Goal: Communication & Community: Answer question/provide support

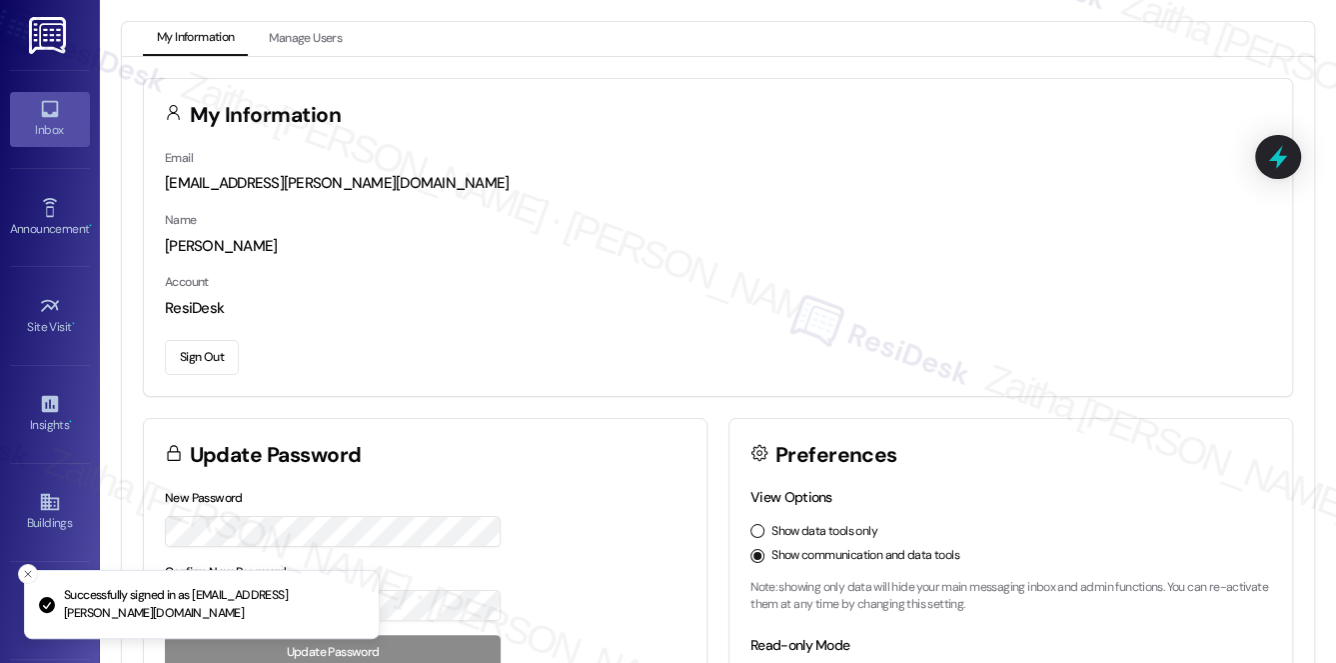
click at [24, 129] on div "Inbox" at bounding box center [50, 130] width 100 height 20
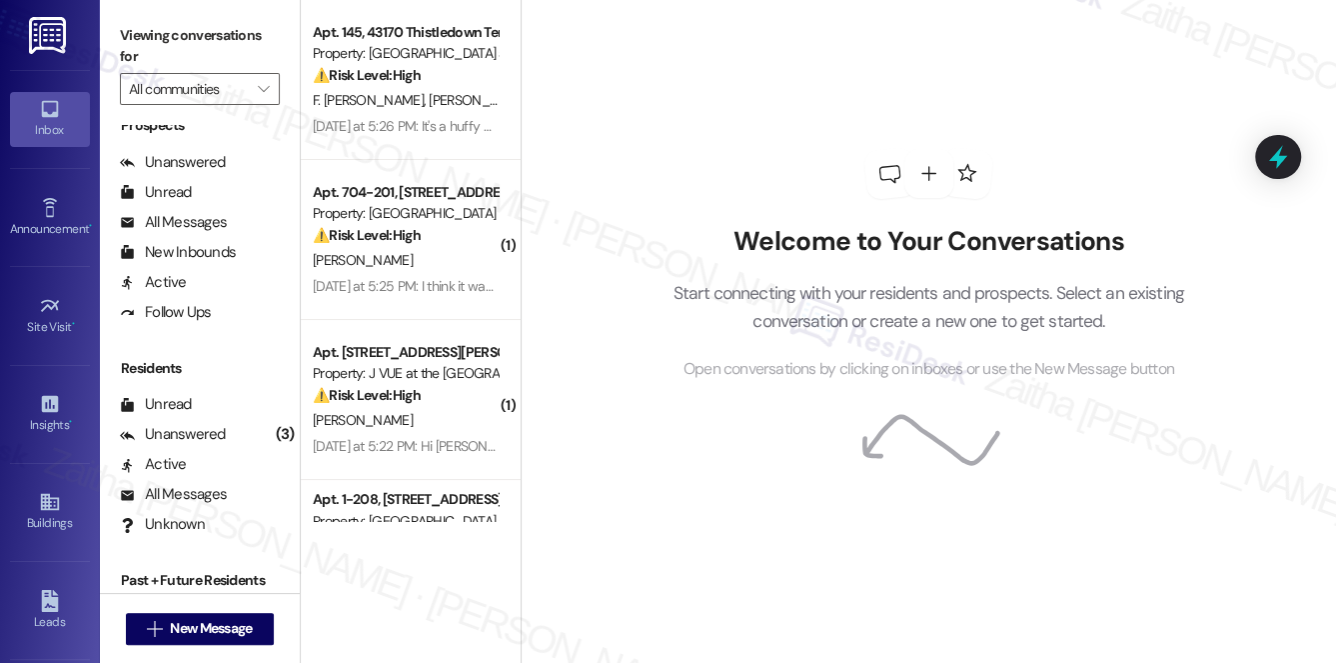
scroll to position [358, 0]
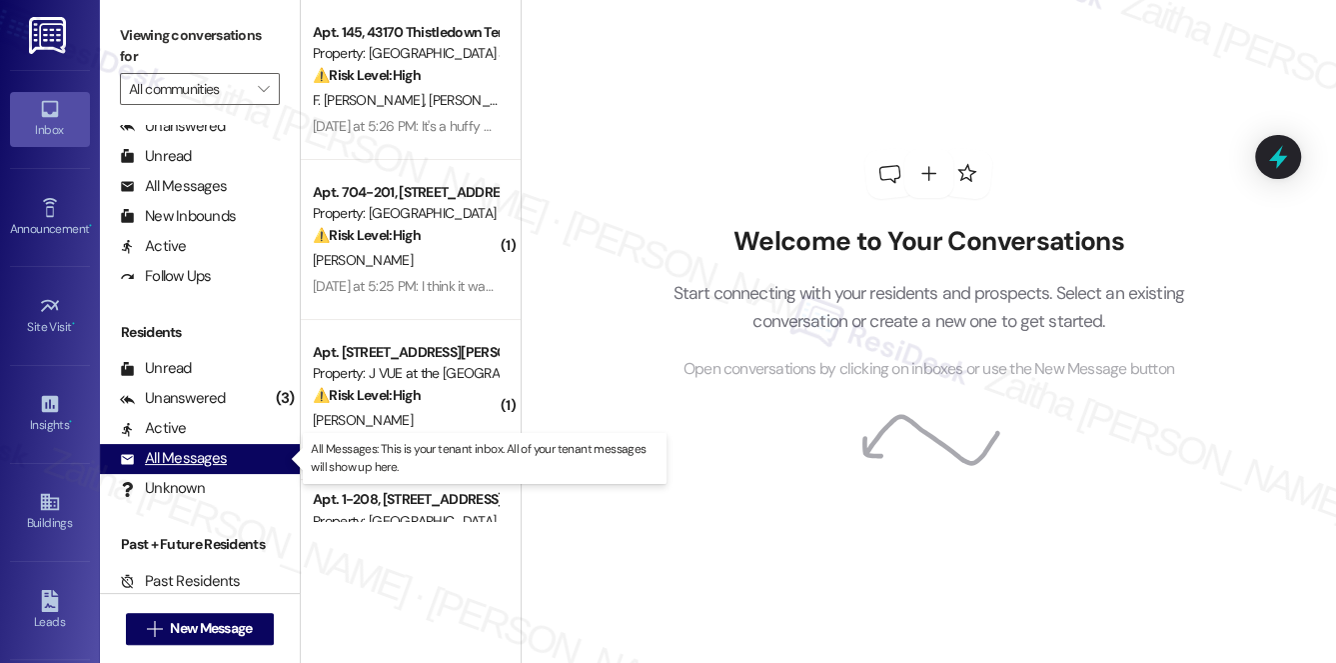
click at [196, 457] on div "All Messages" at bounding box center [173, 458] width 107 height 21
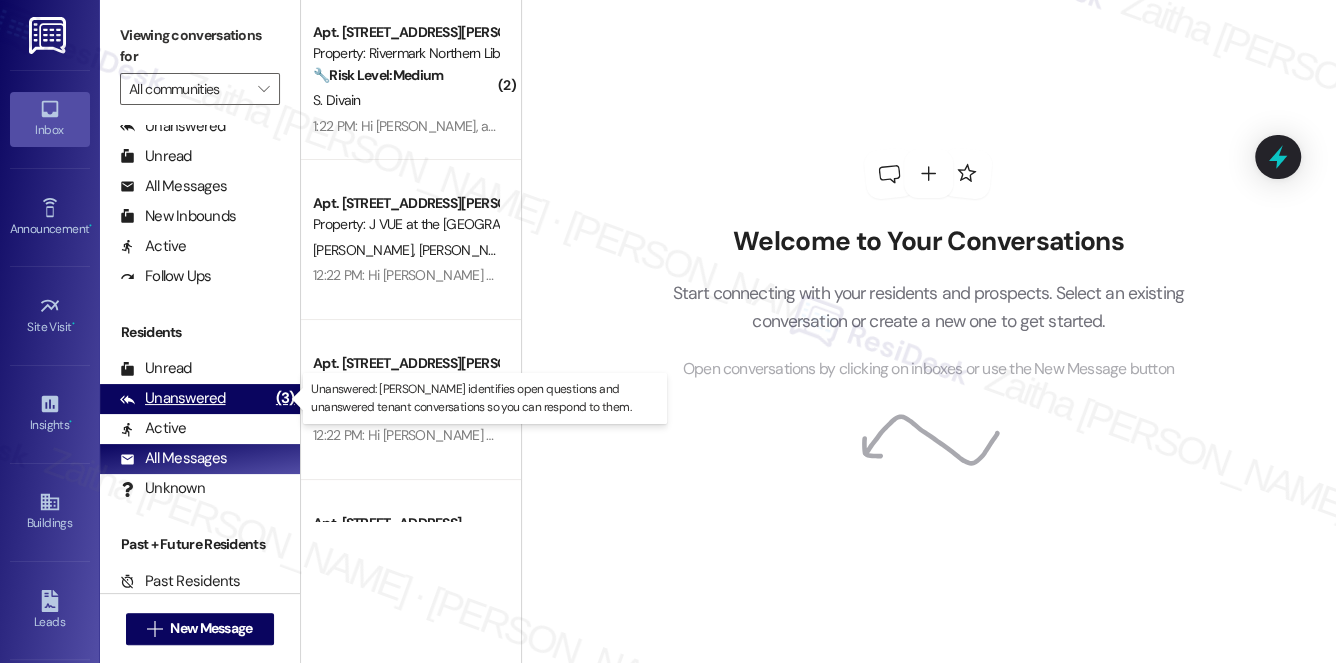
click at [219, 397] on div "Unanswered" at bounding box center [173, 398] width 106 height 21
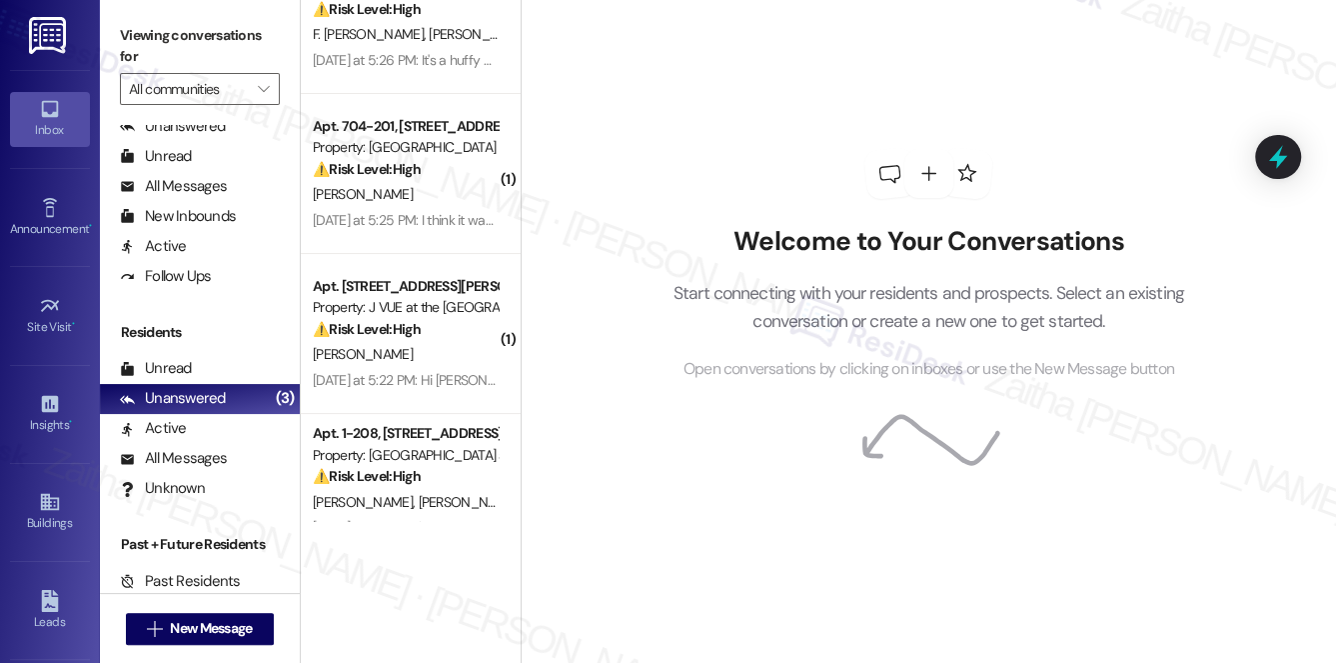
scroll to position [272, 0]
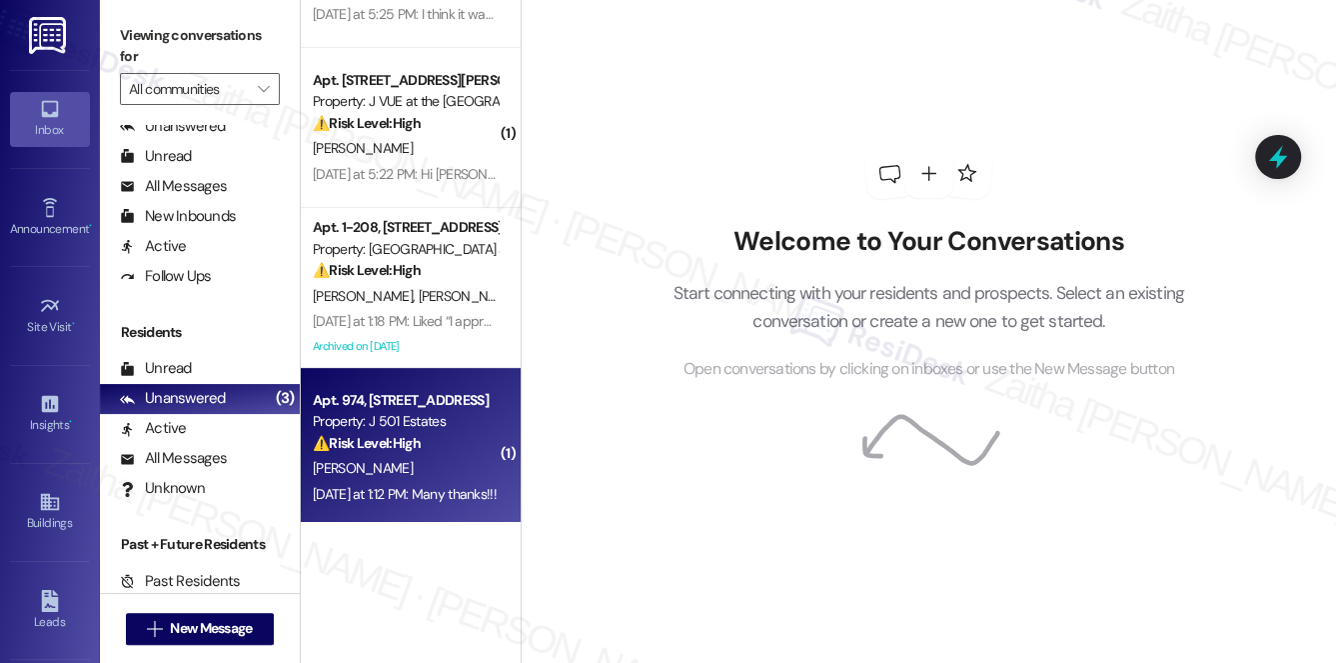
click at [453, 471] on div "[PERSON_NAME]" at bounding box center [405, 468] width 189 height 25
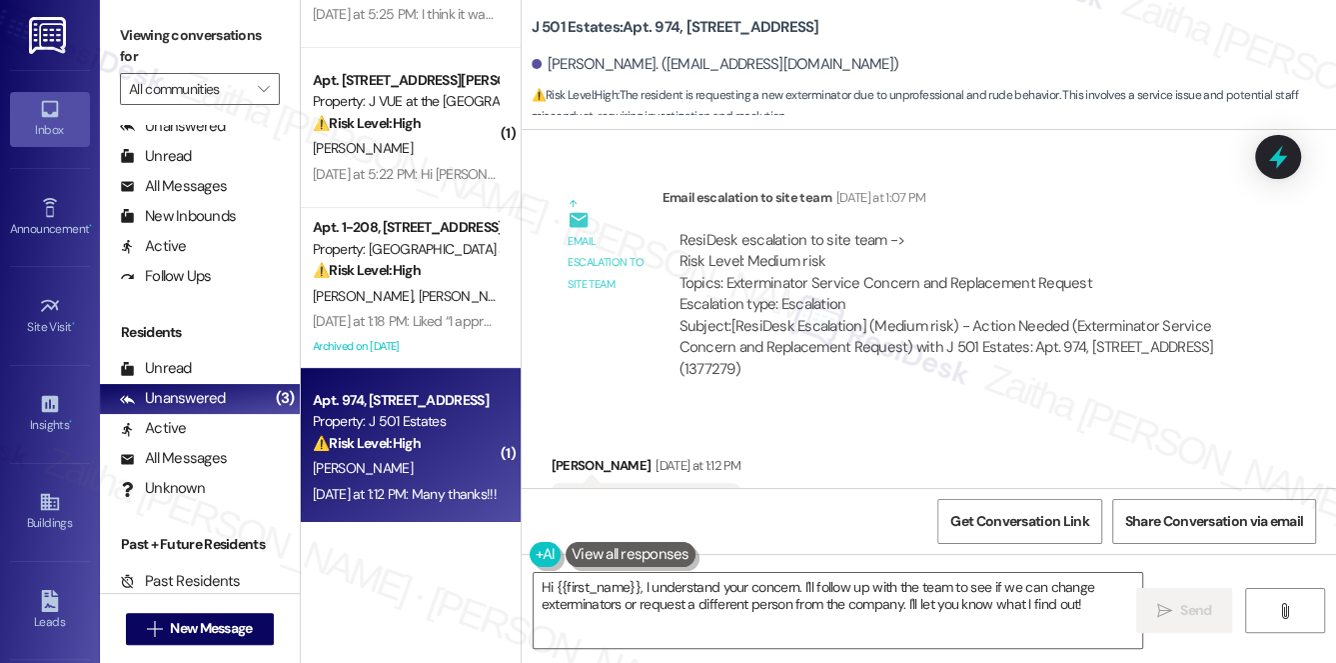
scroll to position [4336, 0]
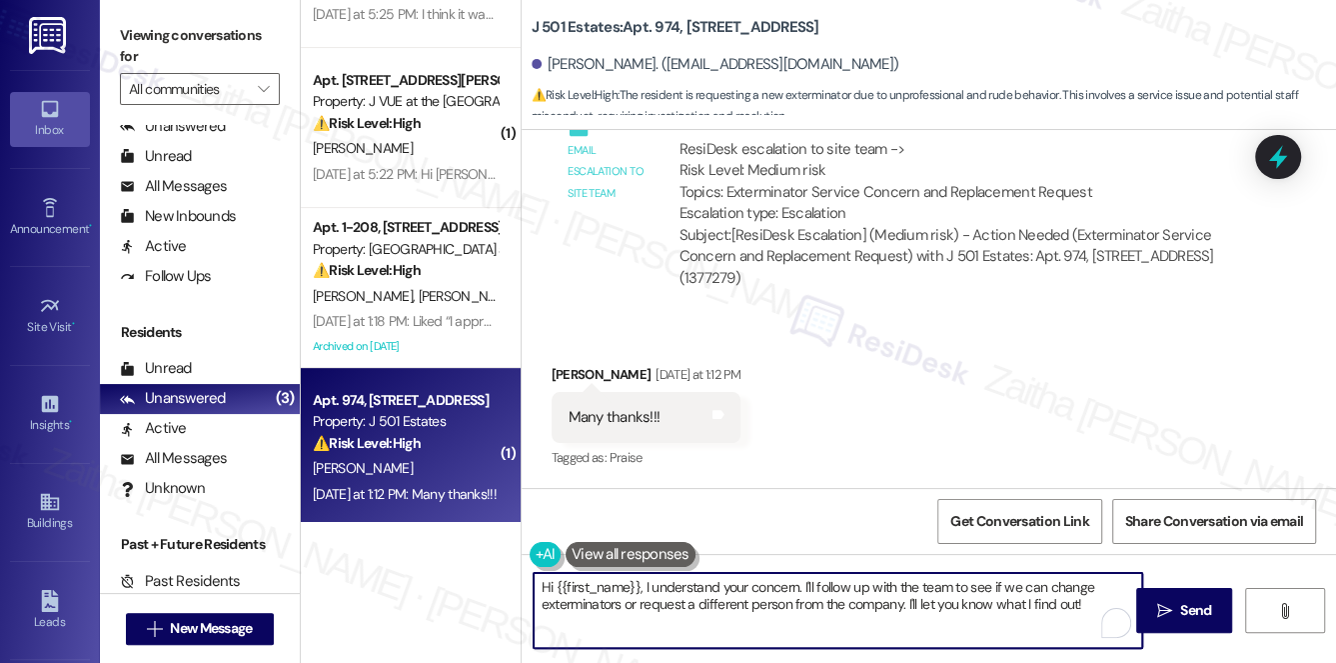
click at [546, 584] on textarea "Hi {{first_name}}, I understand your concern. I'll follow up with the team to s…" at bounding box center [839, 610] width 610 height 75
drag, startPoint x: 720, startPoint y: 587, endPoint x: 949, endPoint y: 601, distance: 229.3
click at [949, 601] on textarea "You're welcome, {{first_name}}, I understand your concern. I'll follow up with …" at bounding box center [839, 610] width 610 height 75
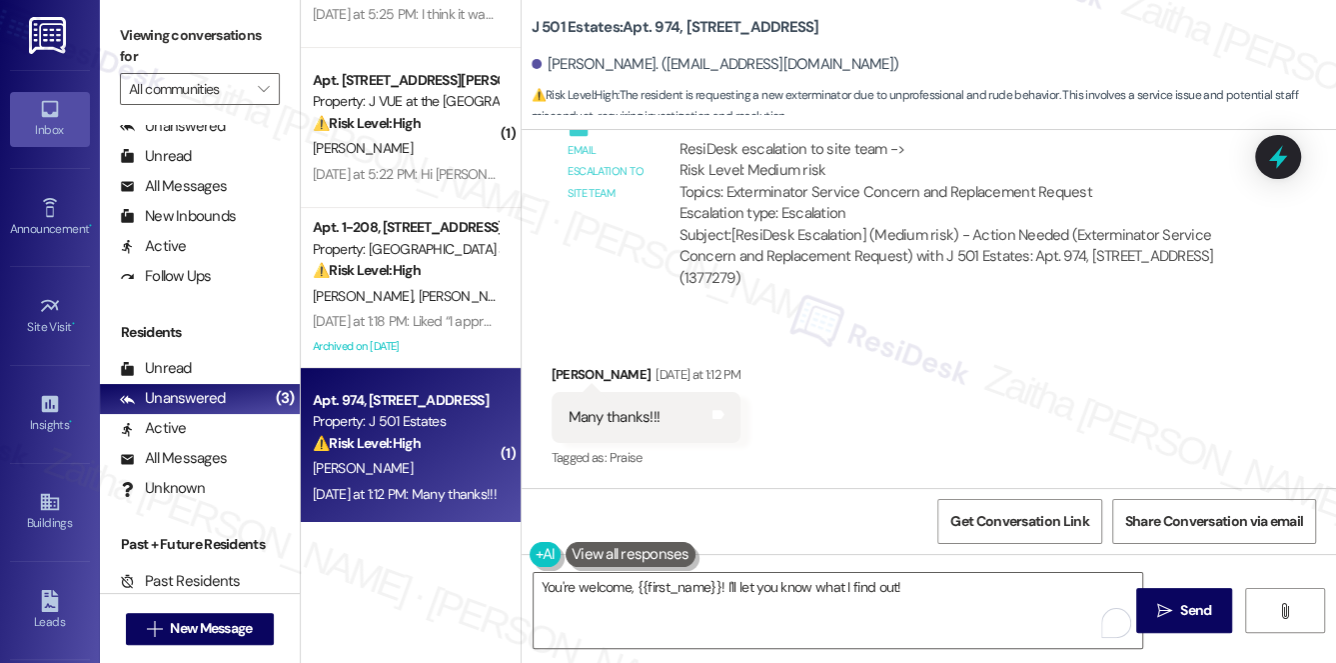
click at [637, 558] on button at bounding box center [631, 554] width 130 height 25
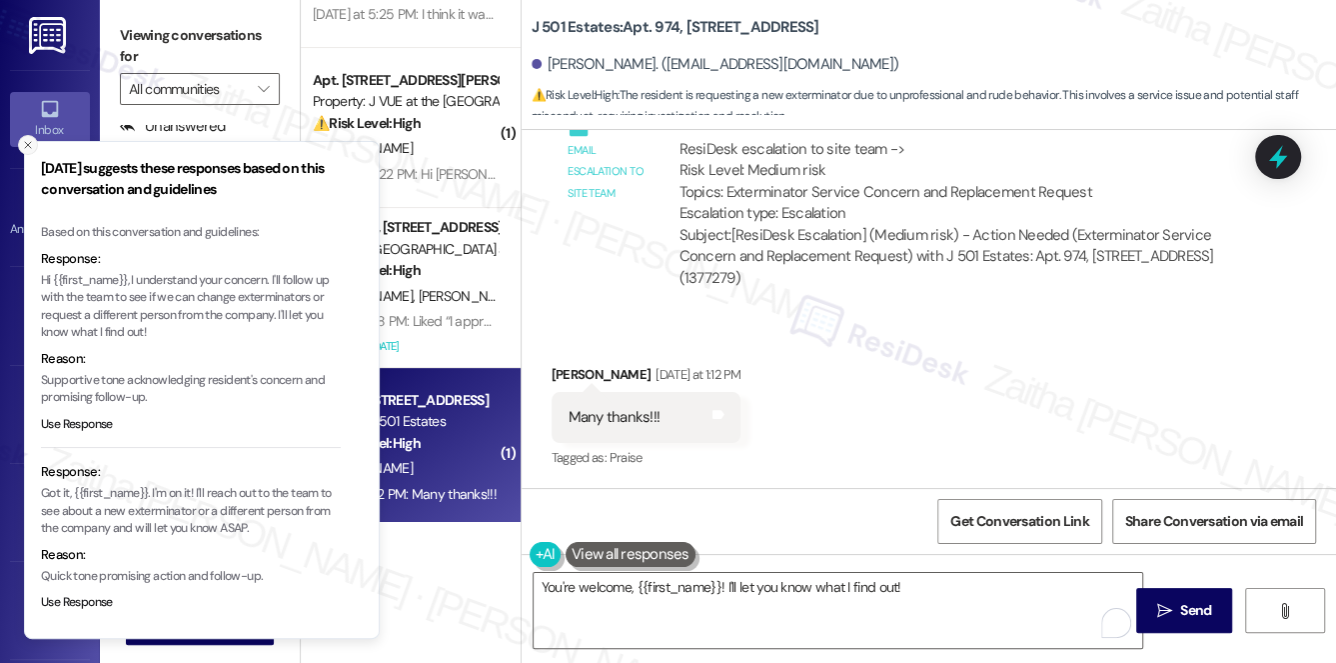
click at [26, 148] on icon "Close toast" at bounding box center [28, 145] width 12 height 12
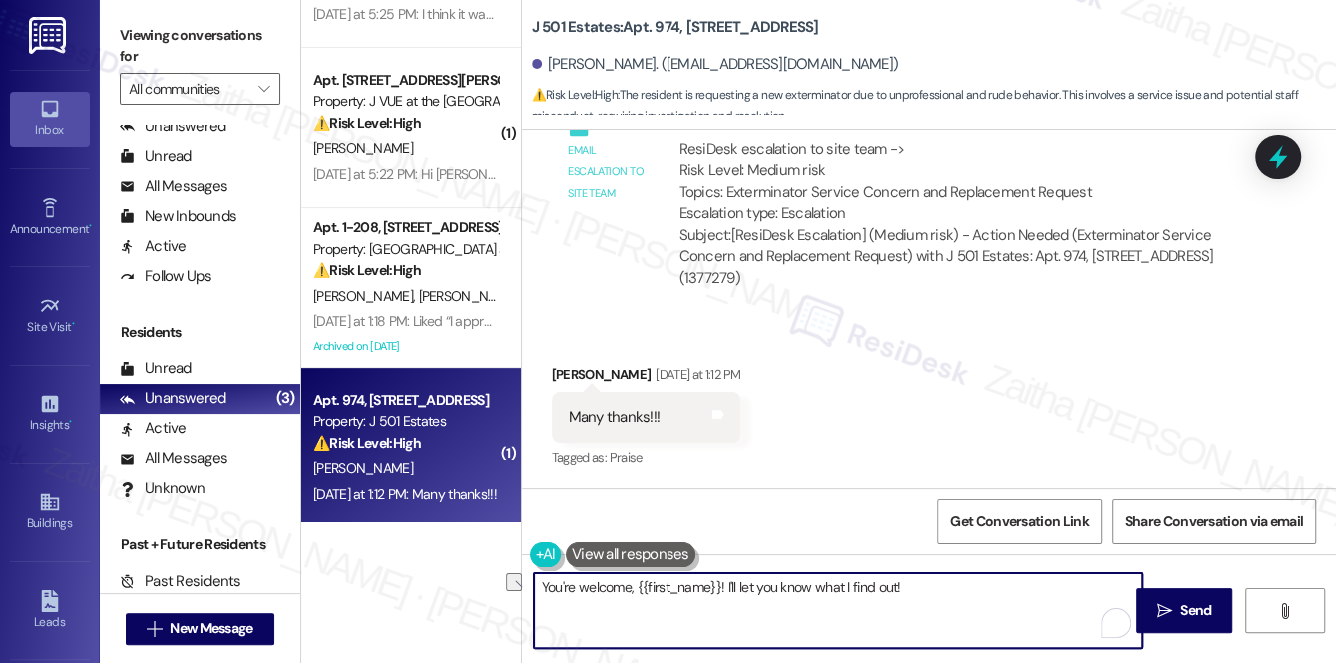
drag, startPoint x: 727, startPoint y: 586, endPoint x: 949, endPoint y: 582, distance: 221.9
click at [947, 583] on textarea "You're welcome, {{first_name}}! I'll let you know what I find out!" at bounding box center [839, 610] width 610 height 75
type textarea "You're welcome, {{first_name}}!"
click at [1178, 605] on span "Send" at bounding box center [1196, 610] width 39 height 21
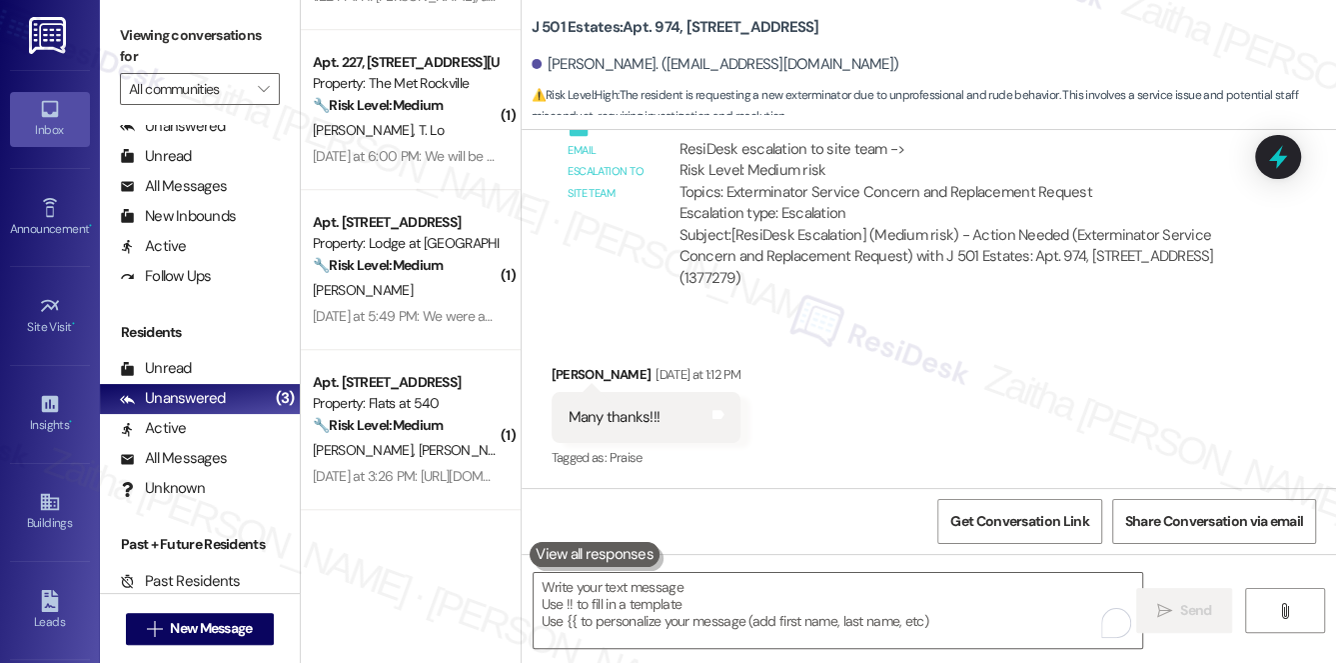
scroll to position [1000, 0]
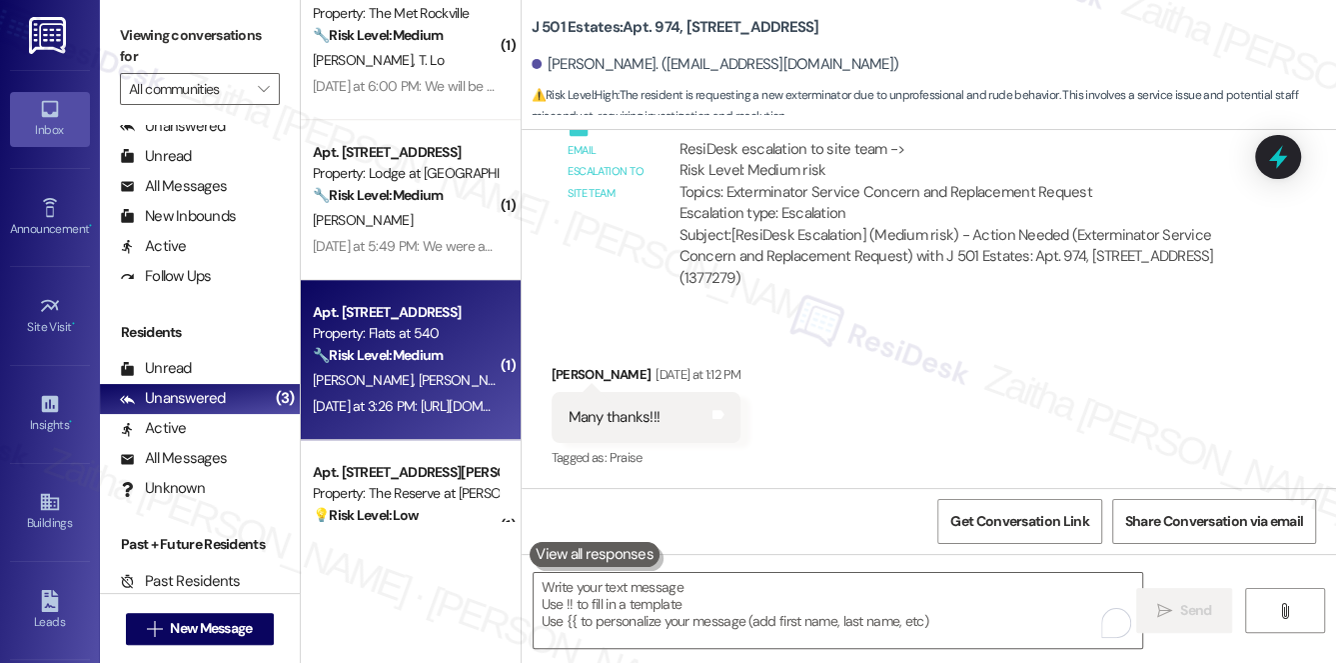
click at [459, 364] on div "🔧 Risk Level: Medium The message contains a Google Maps link. Without further c…" at bounding box center [405, 355] width 185 height 21
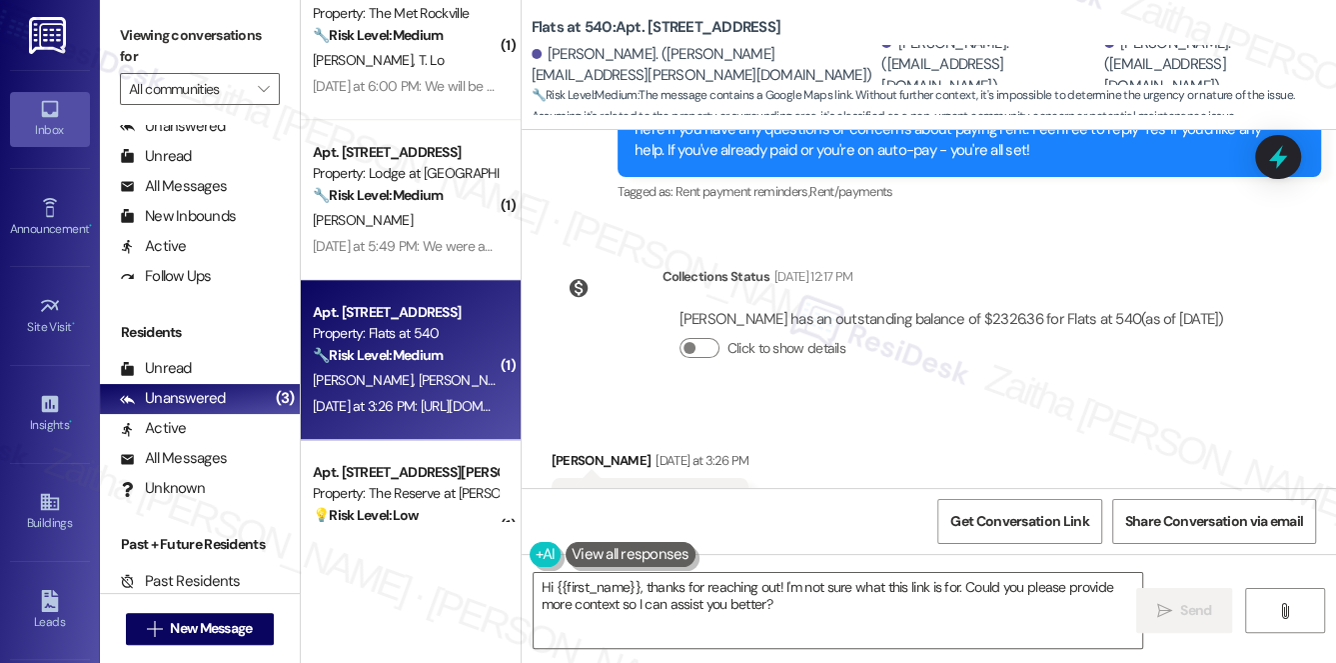
scroll to position [2843, 0]
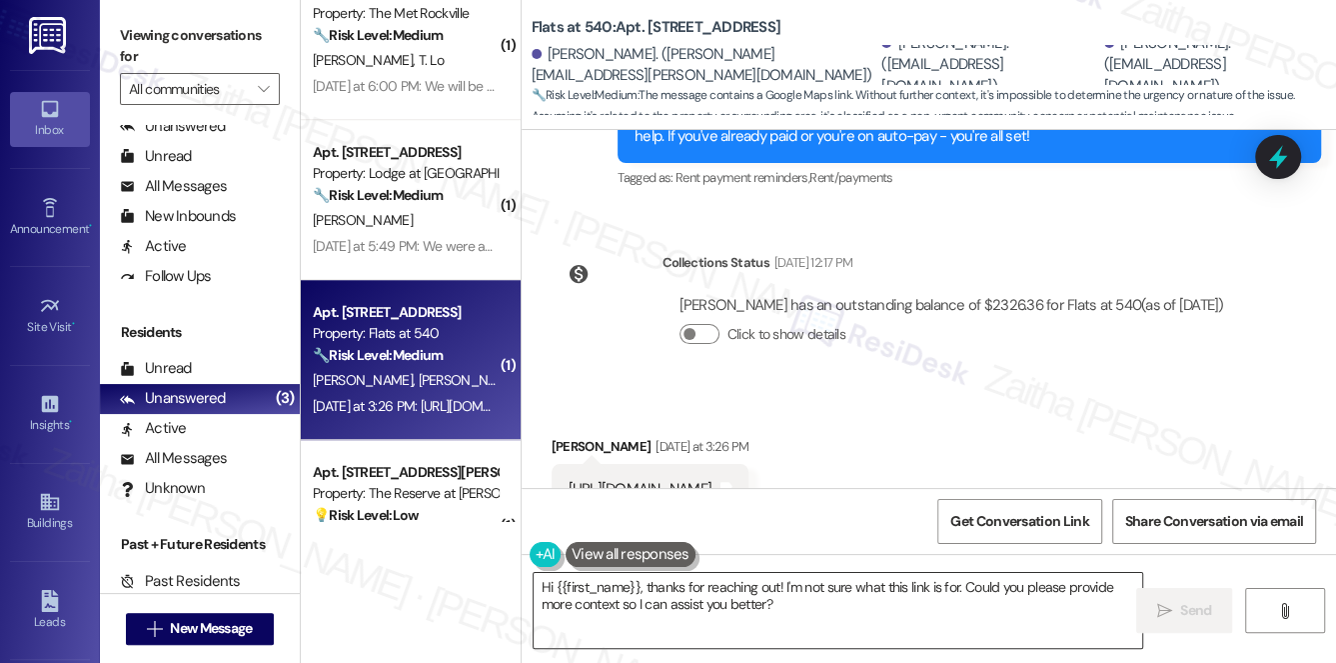
click at [845, 606] on textarea "Hi {{first_name}}, thanks for reaching out! I'm not sure what this link is for.…" at bounding box center [839, 610] width 610 height 75
click at [573, 436] on div "[PERSON_NAME] [DATE] at 3:26 PM" at bounding box center [651, 450] width 198 height 28
copy div "[PERSON_NAME]"
click at [612, 588] on textarea "Hi {{first_name}}, thanks for reaching out! I'm not sure what this link is for.…" at bounding box center [839, 610] width 610 height 75
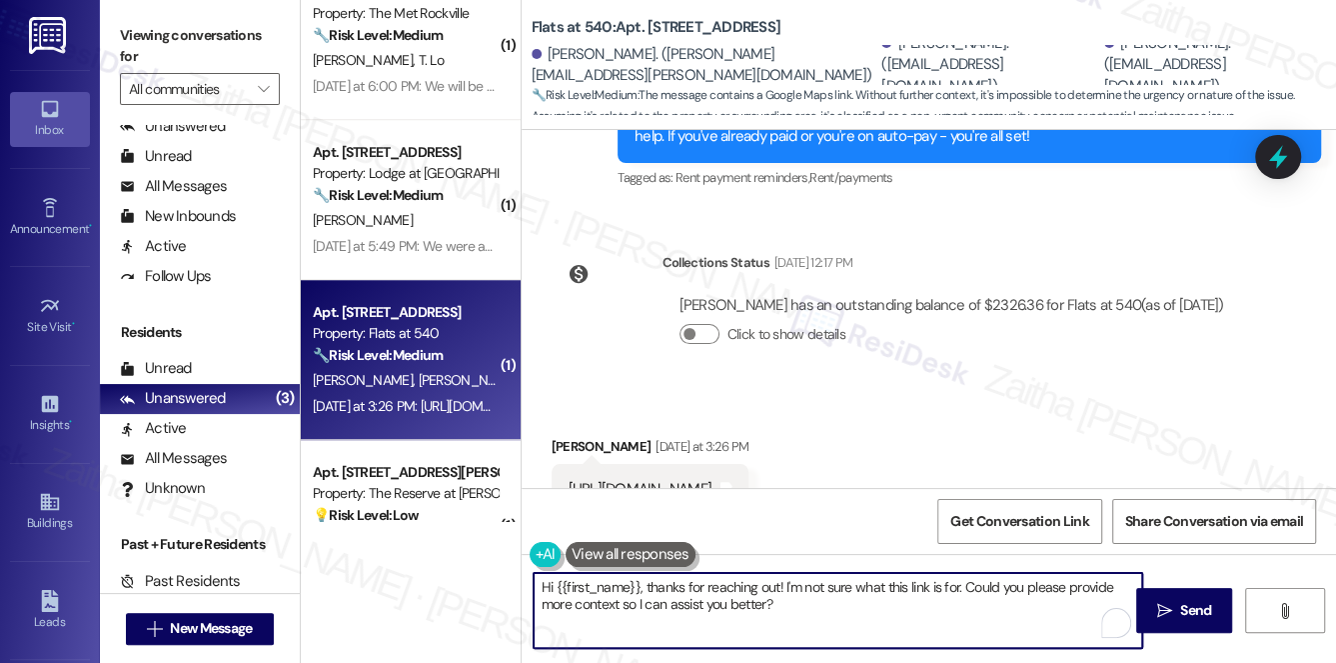
click at [612, 588] on textarea "Hi {{first_name}}, thanks for reaching out! I'm not sure what this link is for.…" at bounding box center [839, 610] width 610 height 75
paste textarea "[PERSON_NAME]"
type textarea "Hi [PERSON_NAME], thanks for reaching out! I'm not sure what this link is for. …"
click at [1154, 597] on button " Send" at bounding box center [1185, 610] width 97 height 45
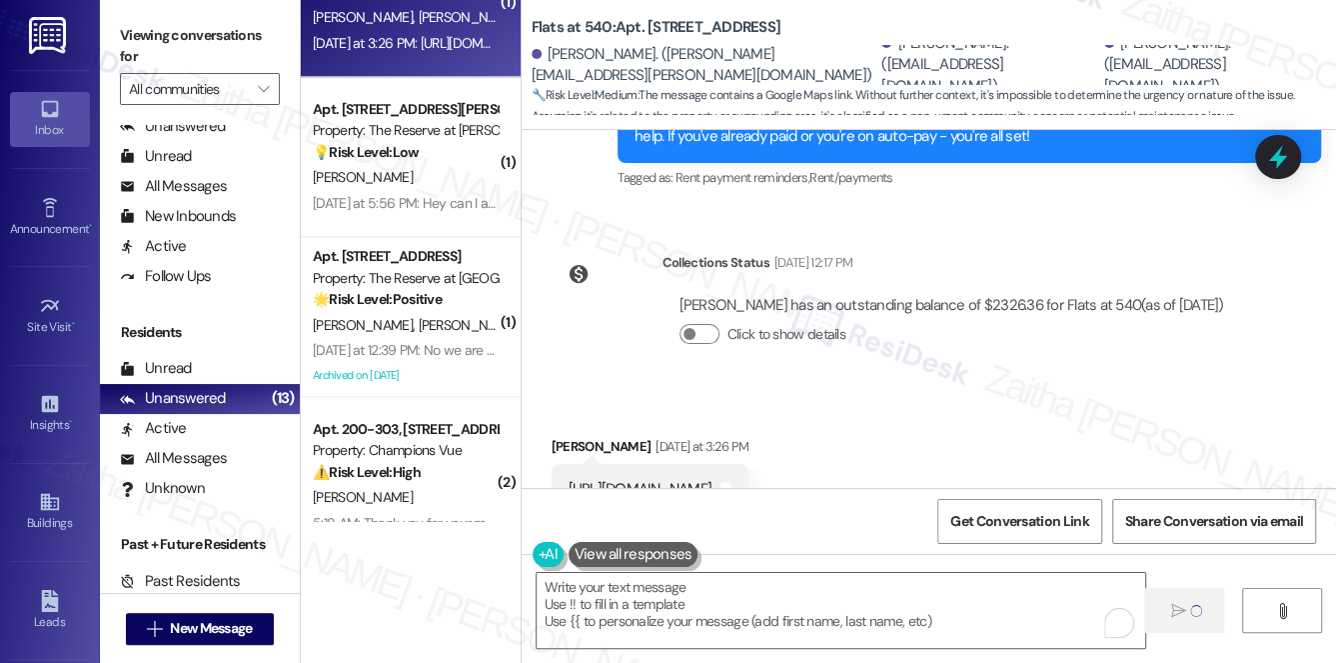
scroll to position [2842, 0]
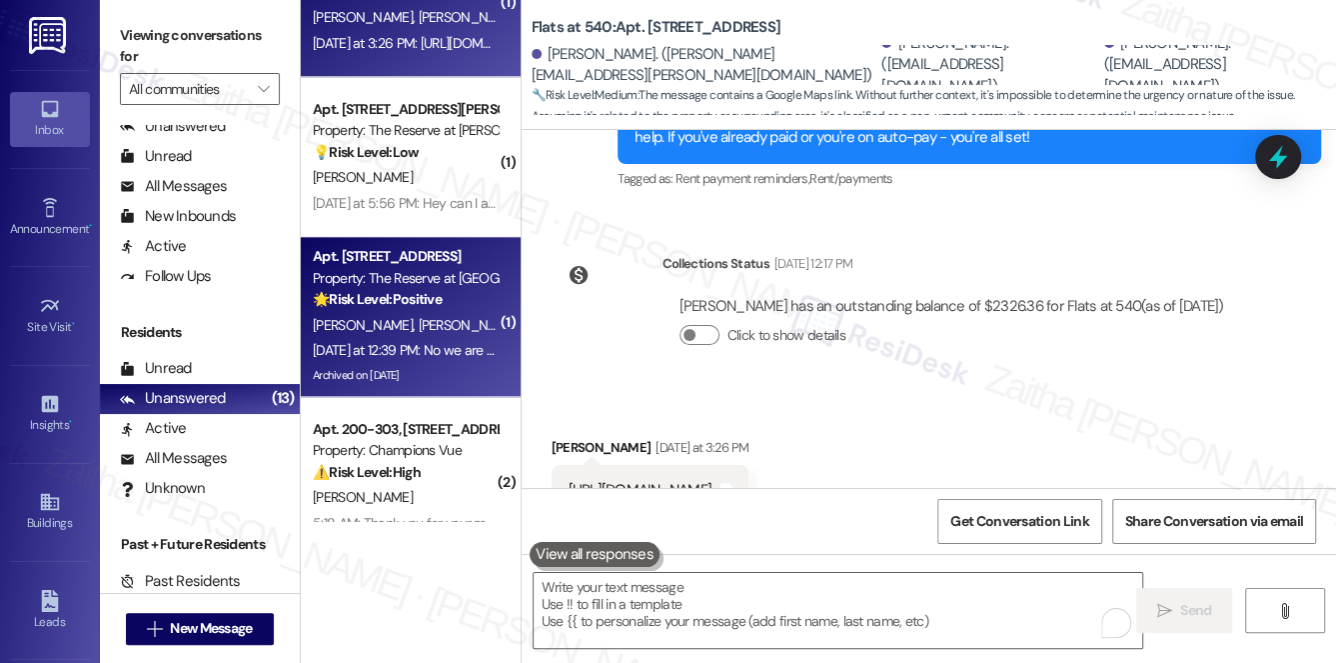
click at [452, 313] on div "[PERSON_NAME] [PERSON_NAME]" at bounding box center [405, 325] width 189 height 25
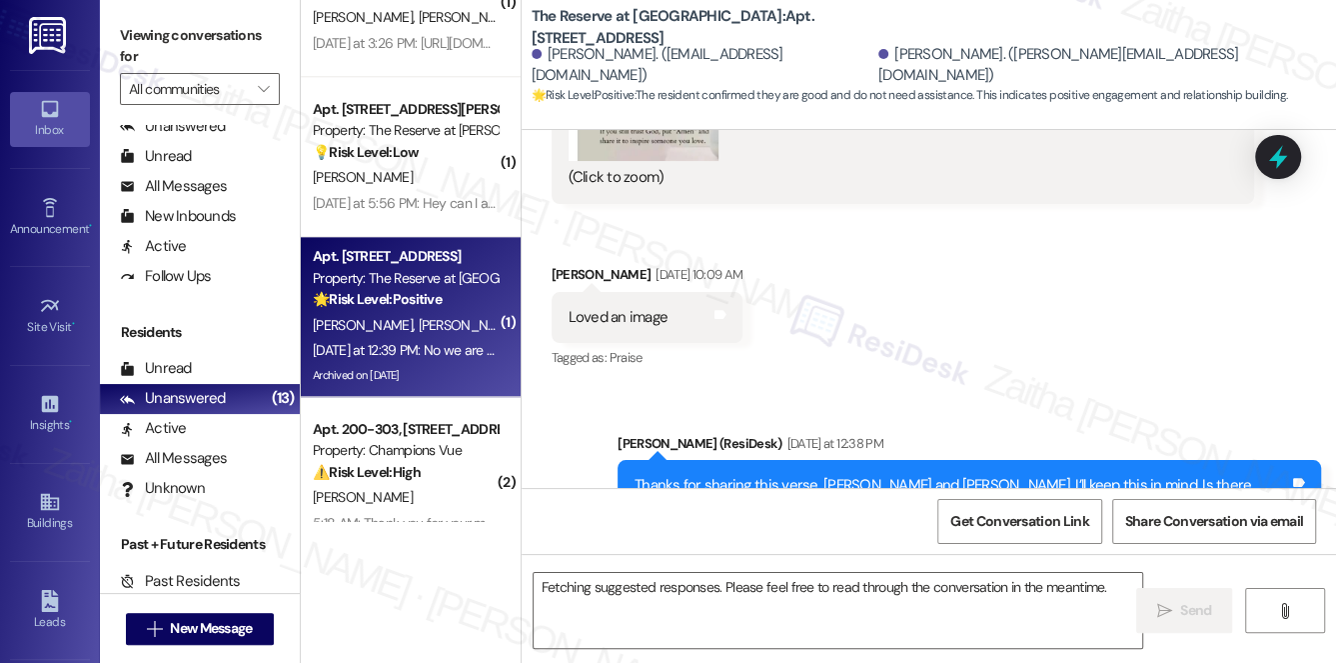
scroll to position [15124, 0]
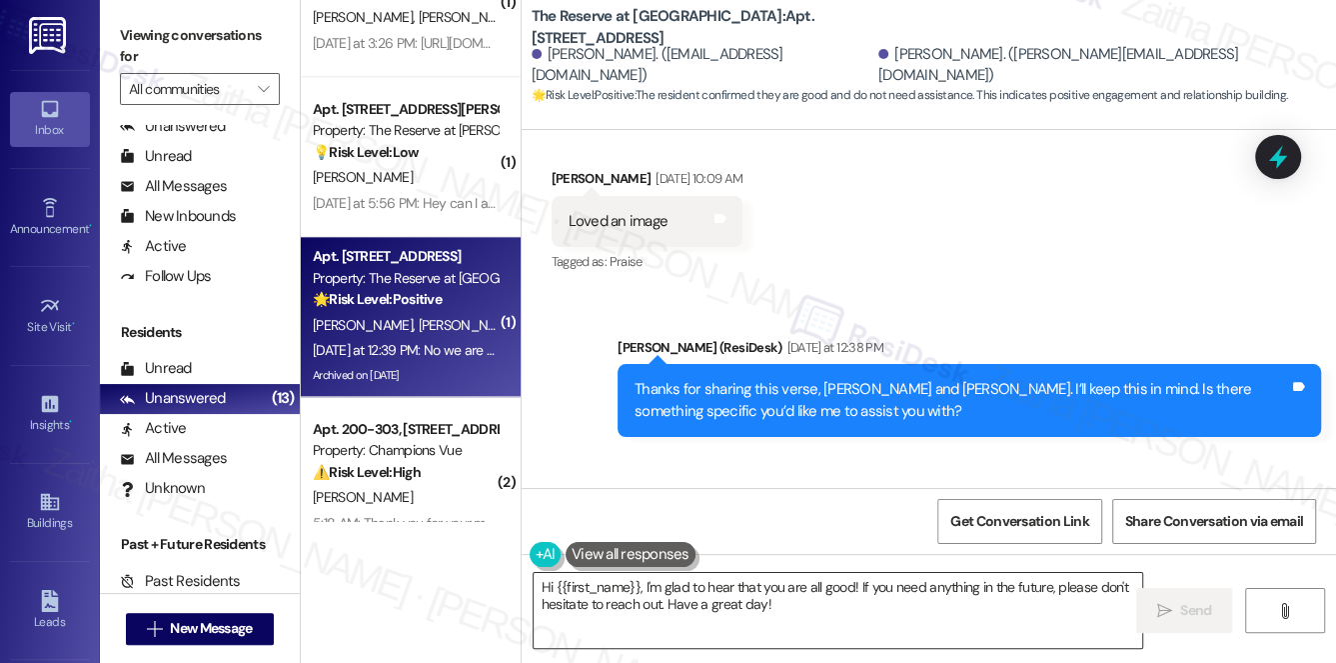
click at [787, 608] on textarea "Hi {{first_name}}, I'm glad to hear that you are all good! If you need anything…" at bounding box center [839, 610] width 610 height 75
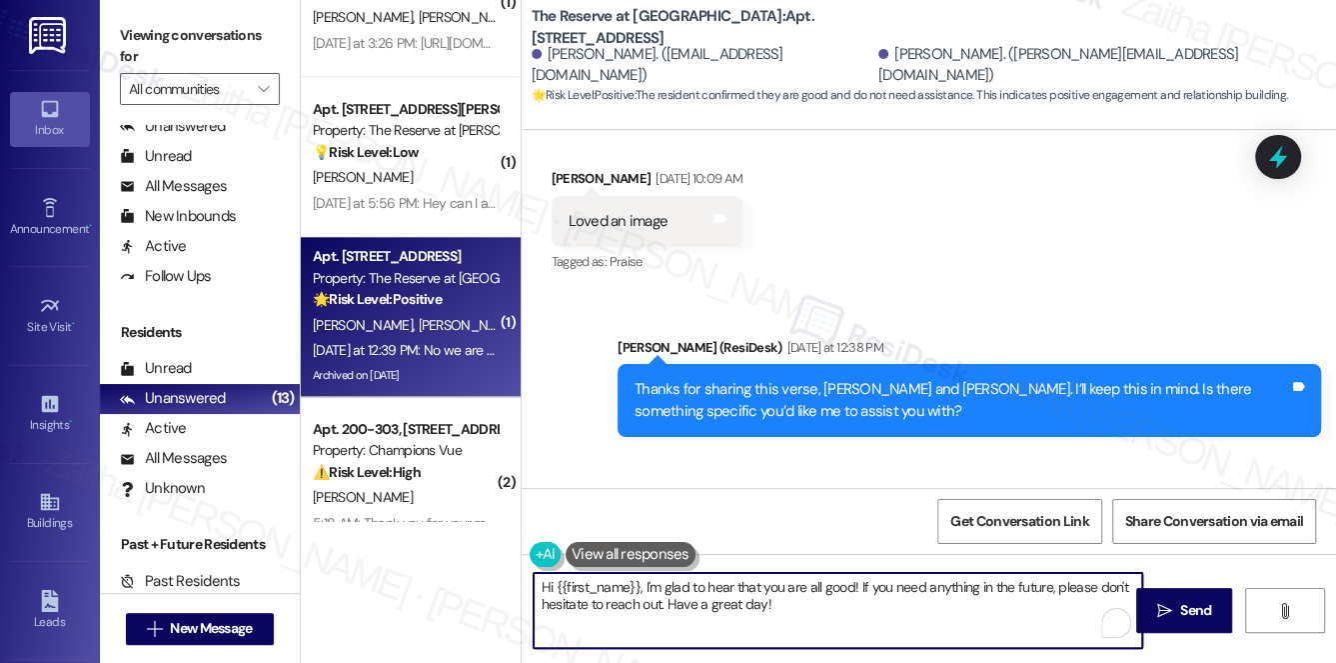
click at [565, 497] on div "[PERSON_NAME] Neutral [DATE] at 12:39 PM" at bounding box center [680, 521] width 257 height 49
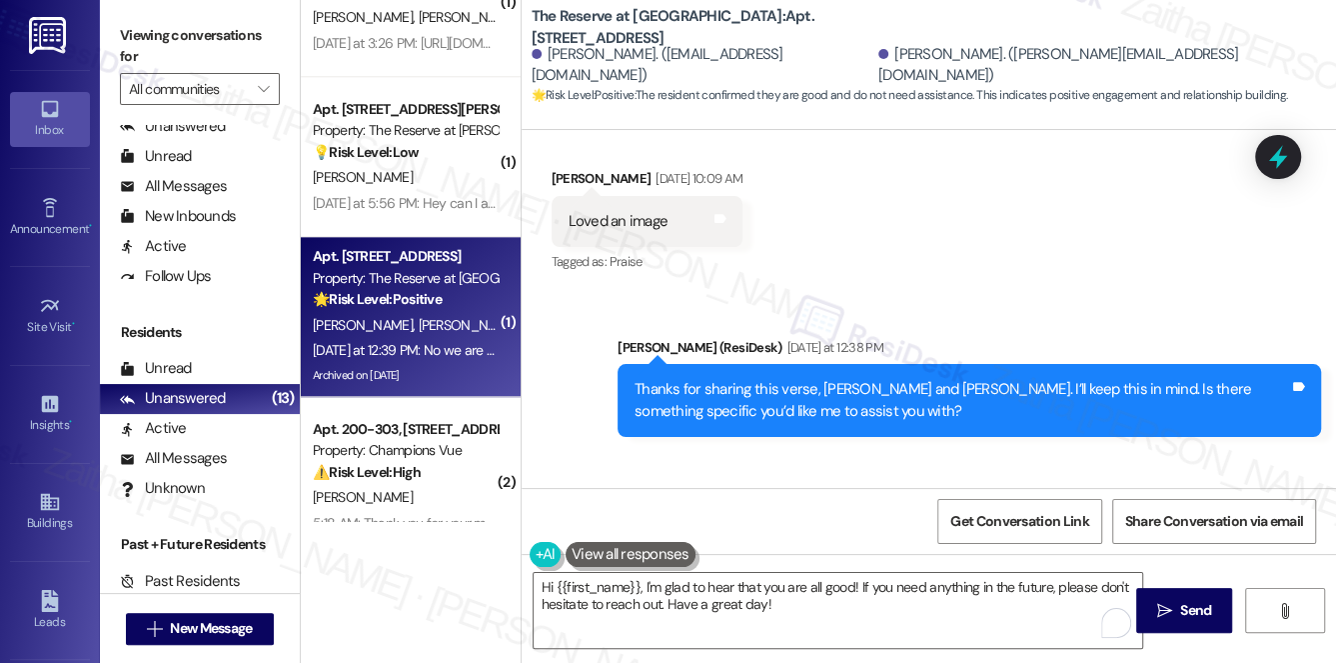
click at [565, 497] on div "[PERSON_NAME] Neutral [DATE] at 12:39 PM" at bounding box center [680, 521] width 257 height 49
copy div "[PERSON_NAME]"
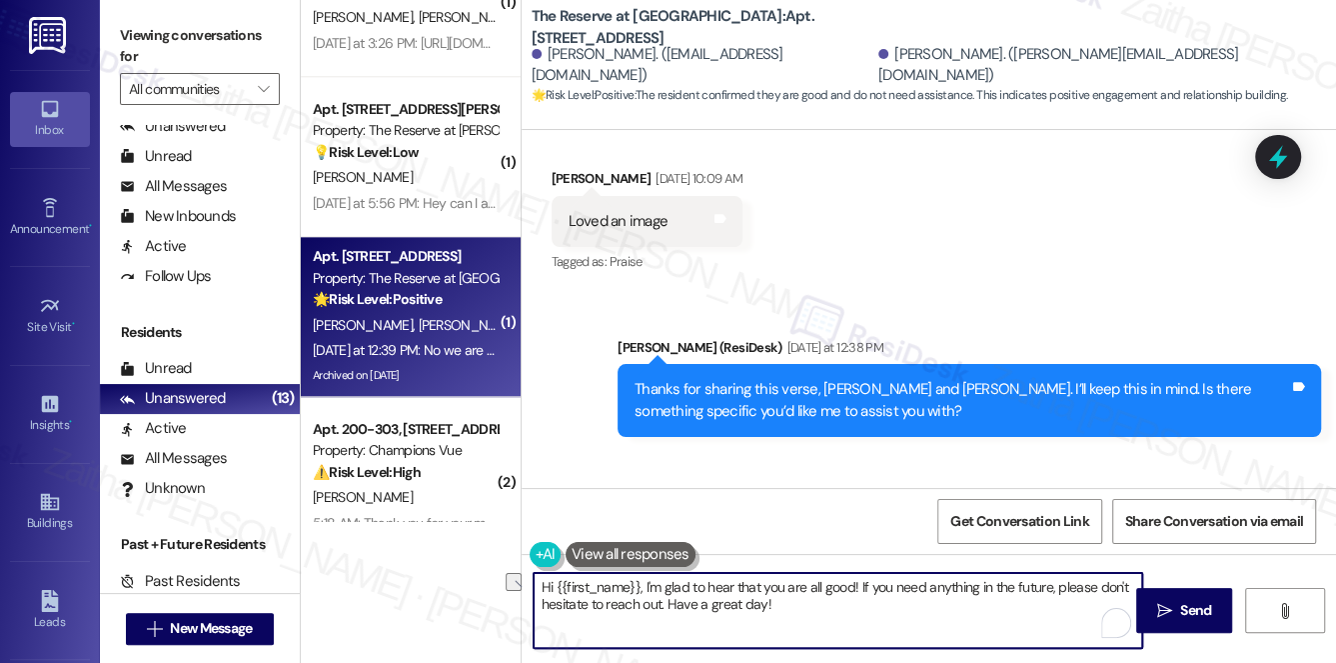
drag, startPoint x: 642, startPoint y: 587, endPoint x: 487, endPoint y: 592, distance: 155.0
click at [487, 592] on div "( 1 ) Apt. 227, [STREET_ADDRESS][US_STATE] Property: The Met Rockville 🔧 Risk L…" at bounding box center [819, 331] width 1036 height 663
click at [742, 580] on textarea "I'm glad to hear that you are all good! If you need anything in the future, ple…" at bounding box center [839, 610] width 610 height 75
paste textarea "[PERSON_NAME]"
type textarea "I'm glad to hear that you are all good, [PERSON_NAME]! If you need anything in …"
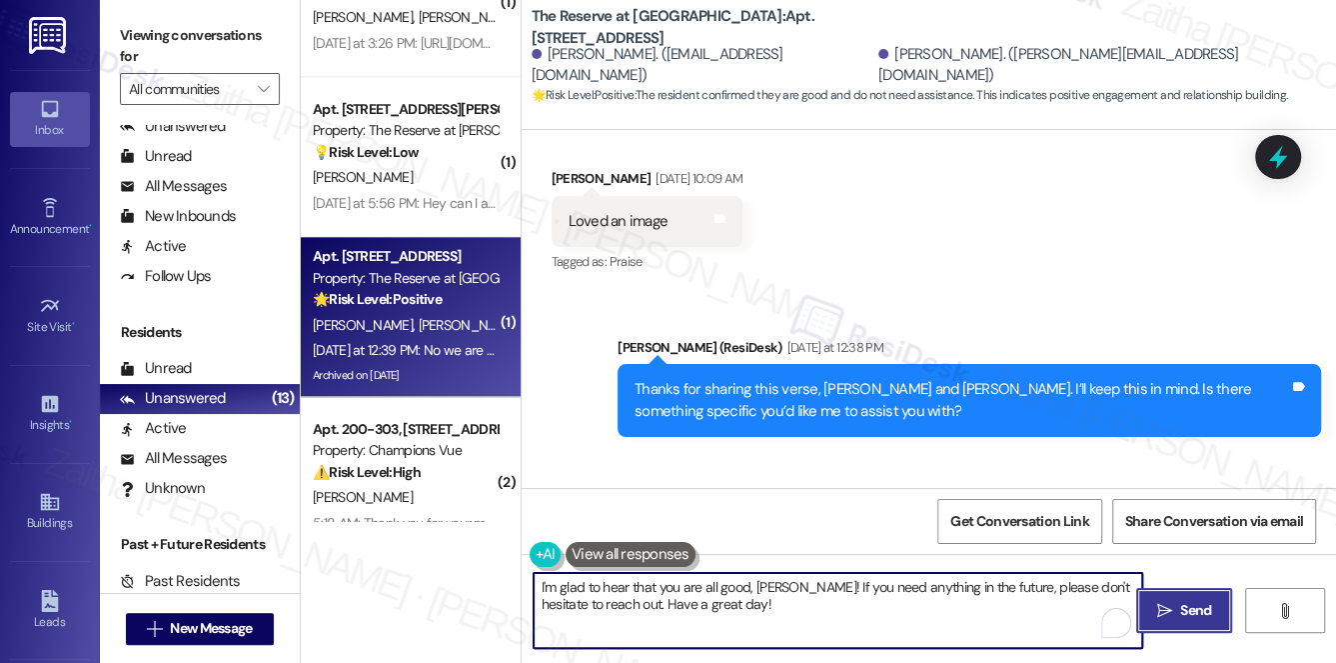
click at [1198, 608] on span "Send" at bounding box center [1196, 610] width 31 height 21
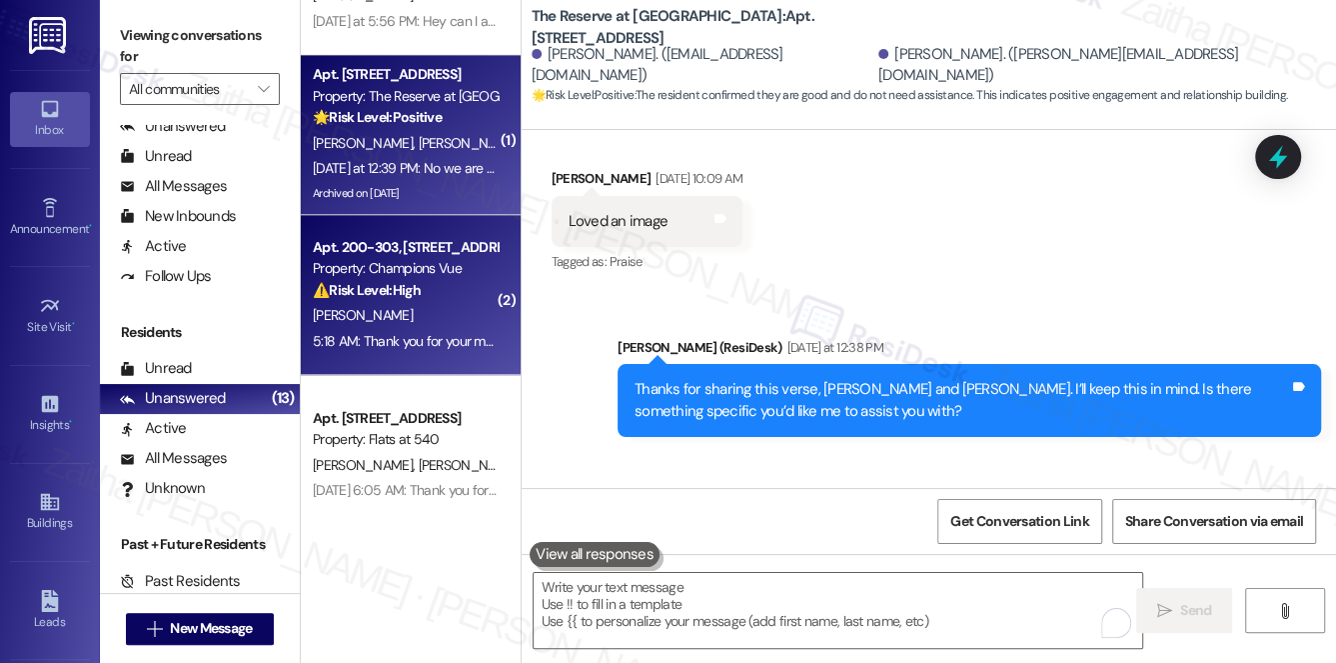
click at [442, 302] on div "Apt. 200-303, 101 Champions Vue Loop Property: Champions Vue ⚠️ Risk Level: Hig…" at bounding box center [405, 269] width 189 height 68
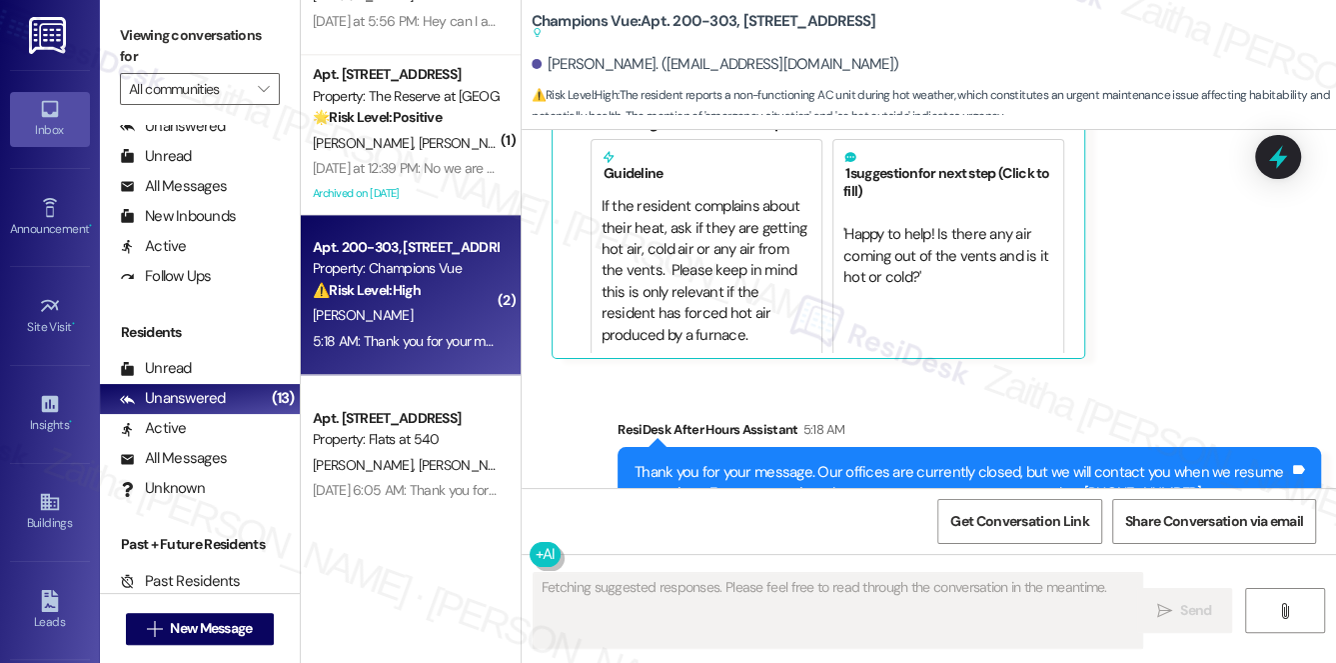
scroll to position [2617, 0]
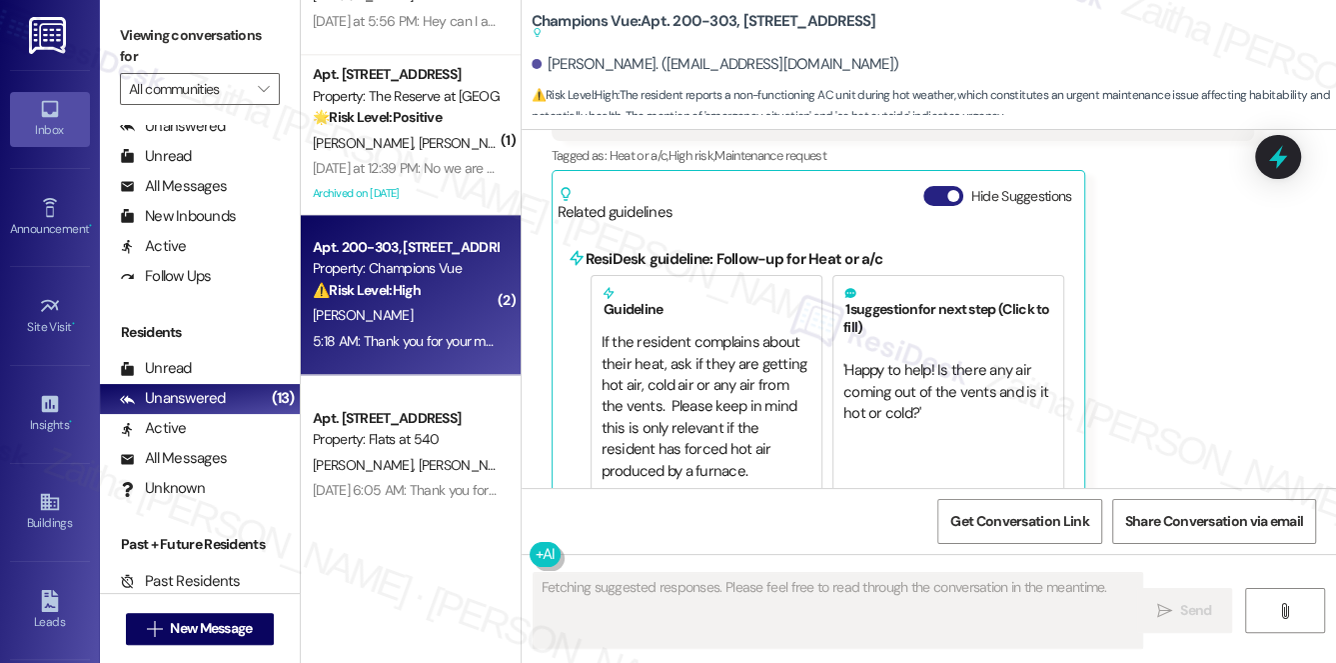
click at [933, 186] on button "Hide Suggestions" at bounding box center [944, 196] width 40 height 20
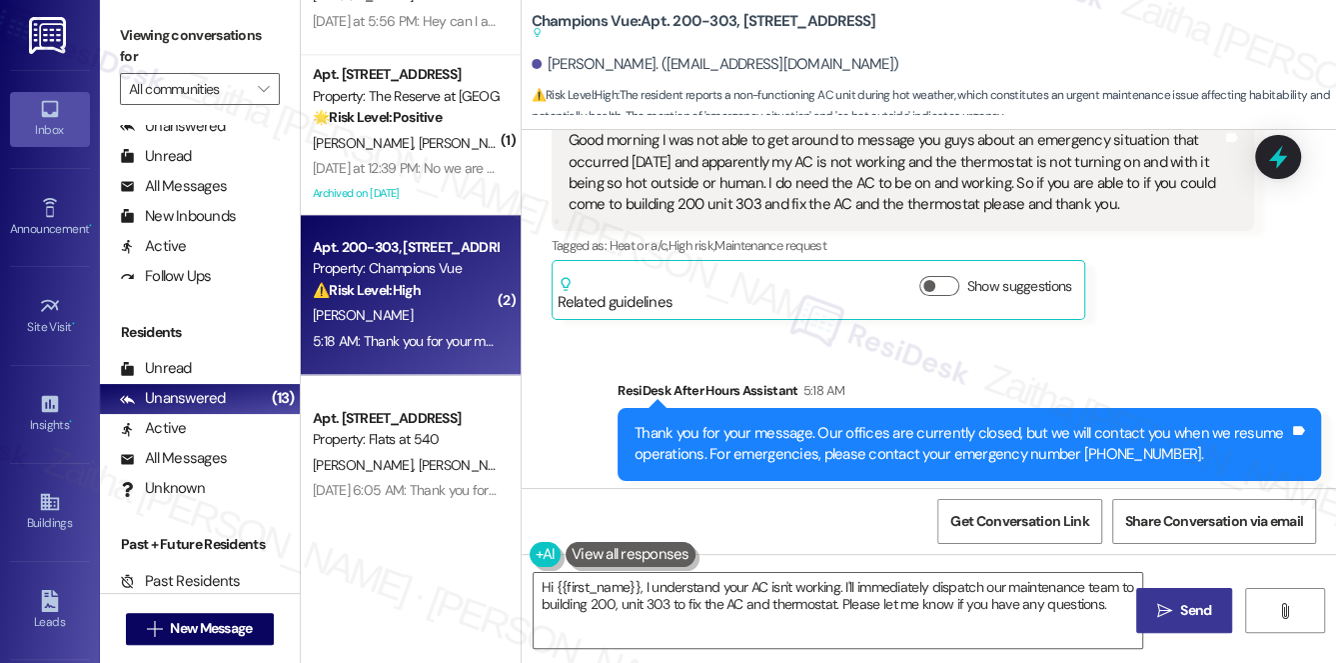
scroll to position [2543, 0]
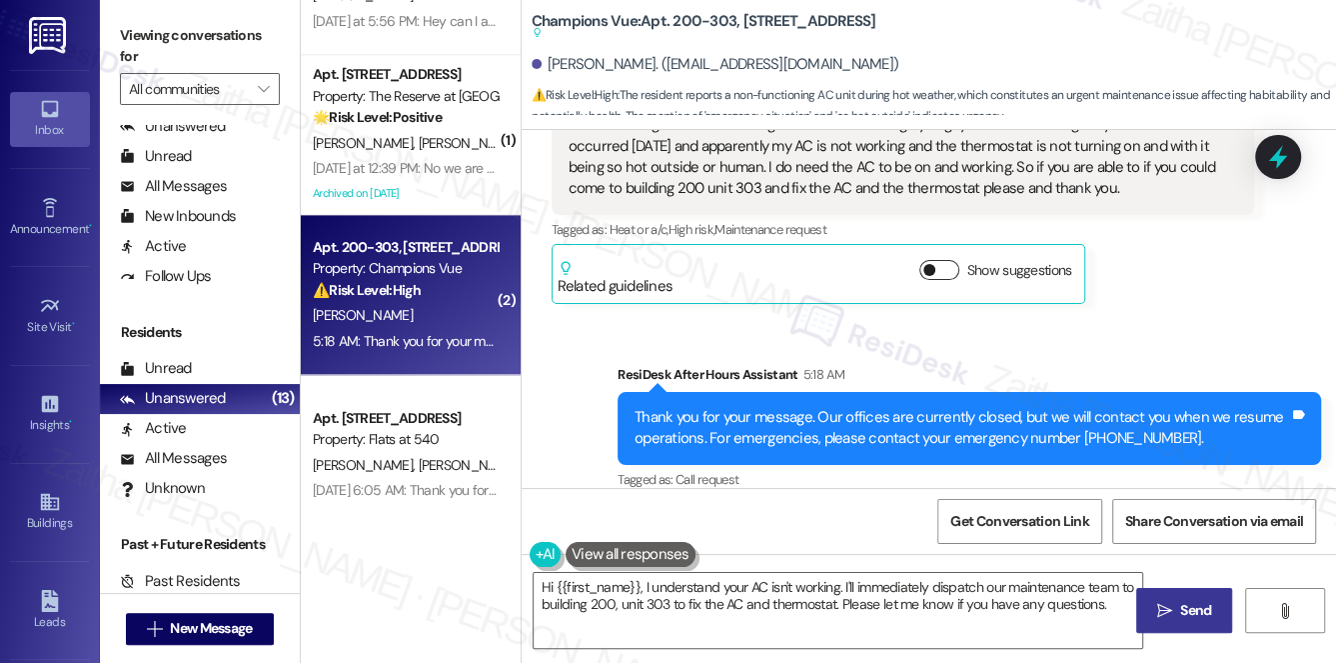
click at [949, 260] on button "Show suggestions" at bounding box center [940, 270] width 40 height 20
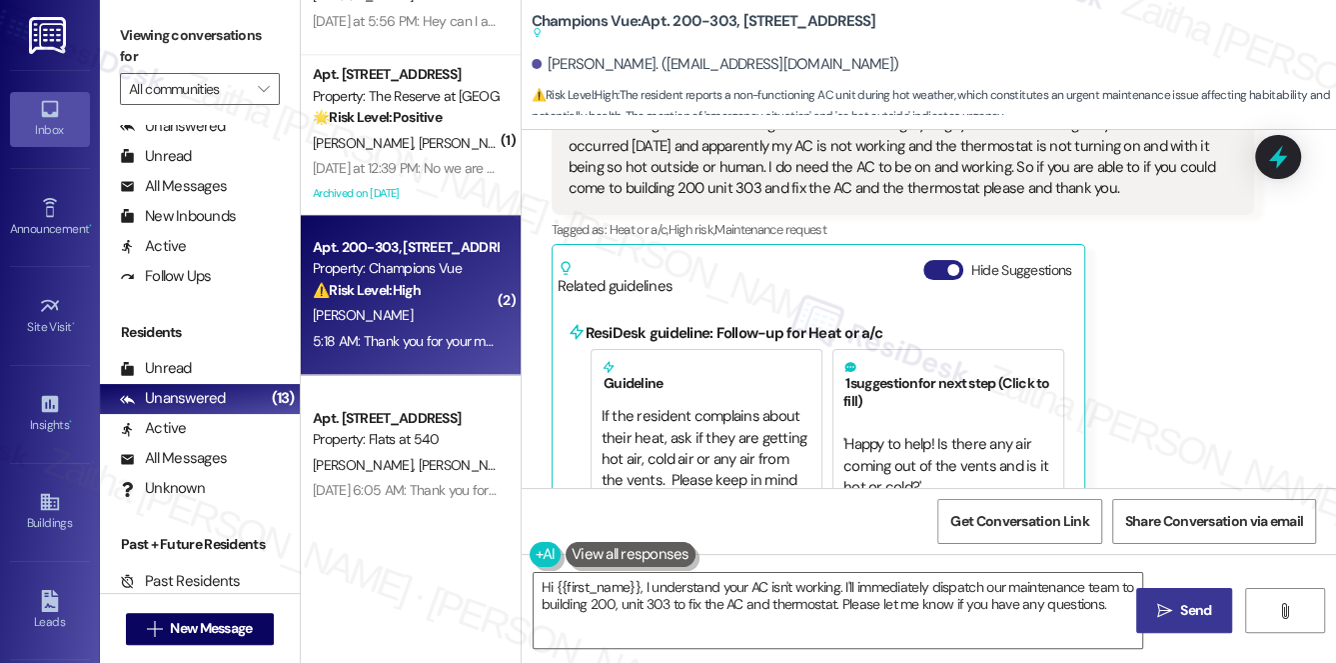
click at [930, 260] on button "Hide Suggestions" at bounding box center [944, 270] width 40 height 20
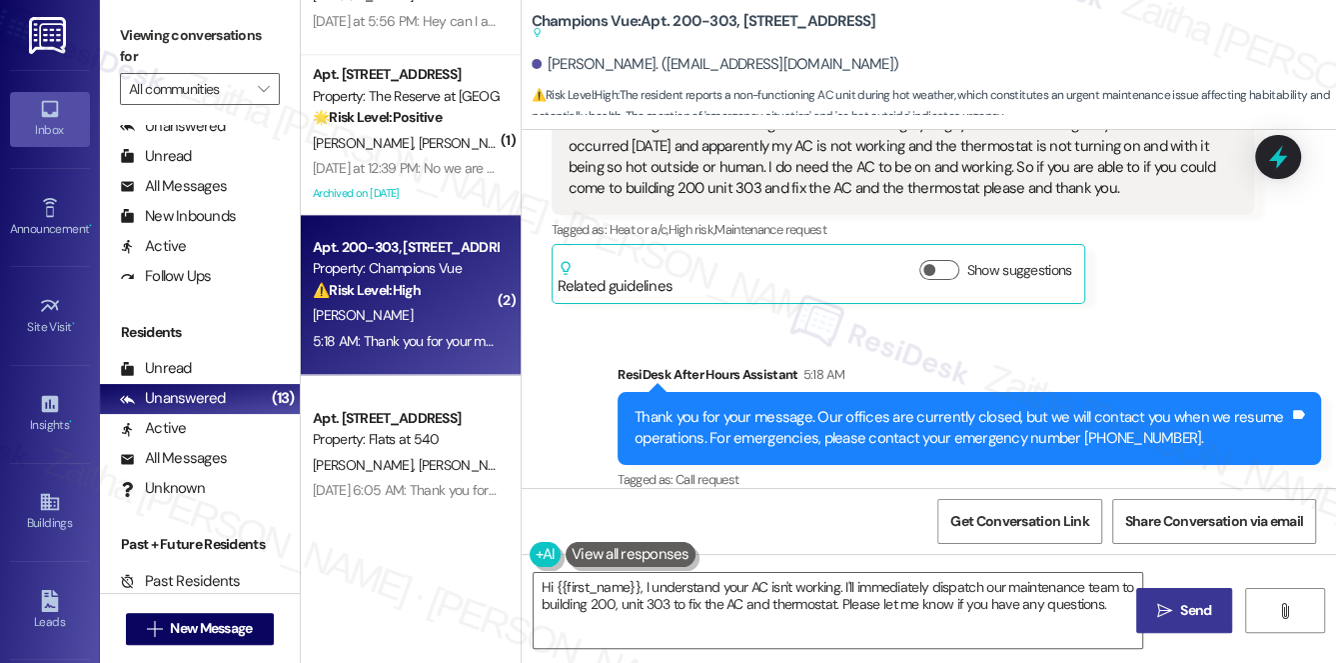
click at [1189, 255] on div "[PERSON_NAME] Question Neutral 5:18 AM Good morning I was not able to get aroun…" at bounding box center [904, 176] width 704 height 253
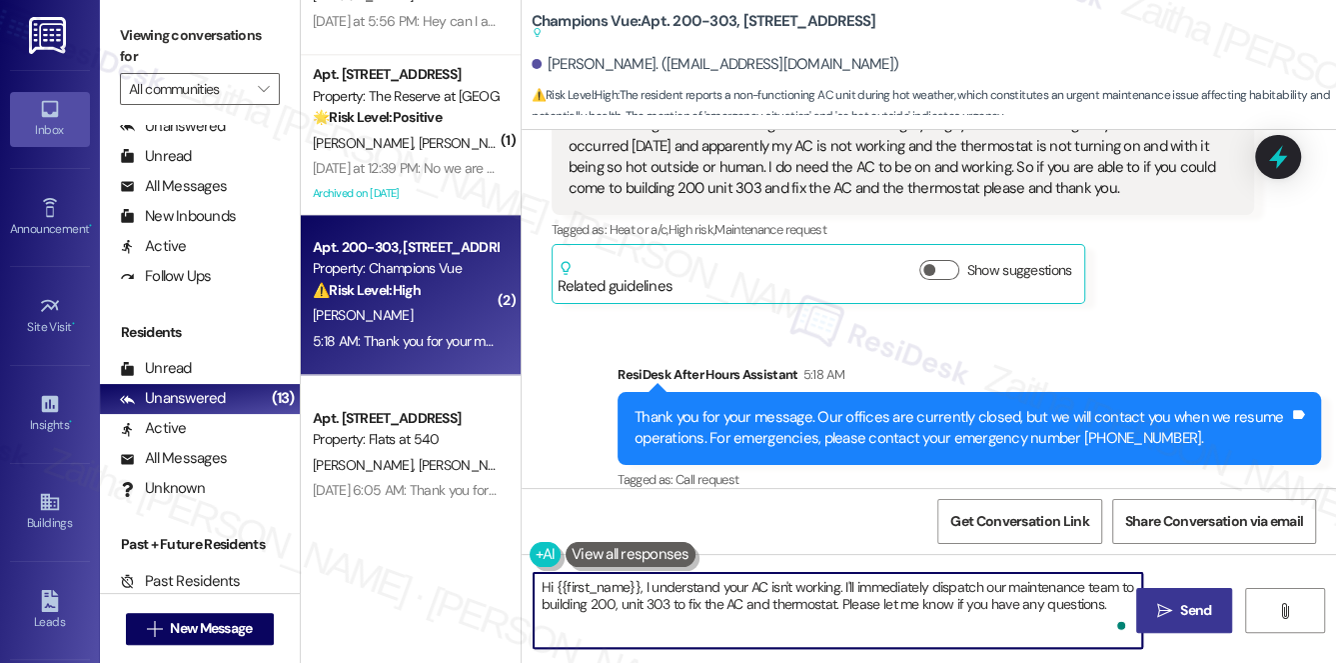
drag, startPoint x: 842, startPoint y: 588, endPoint x: 1113, endPoint y: 609, distance: 271.7
click at [1113, 609] on textarea "Hi {{first_name}}, I understand your AC isn't working. I'll immediately dispatc…" at bounding box center [839, 610] width 610 height 75
click at [786, 593] on textarea "Hi {{first_name}}, I understand your AC isn't working. I checked the work order…" at bounding box center [839, 610] width 610 height 75
click at [787, 603] on textarea "Hi {{first_name}}, I understand your AC isn't working. I checked the work order…" at bounding box center [839, 610] width 610 height 75
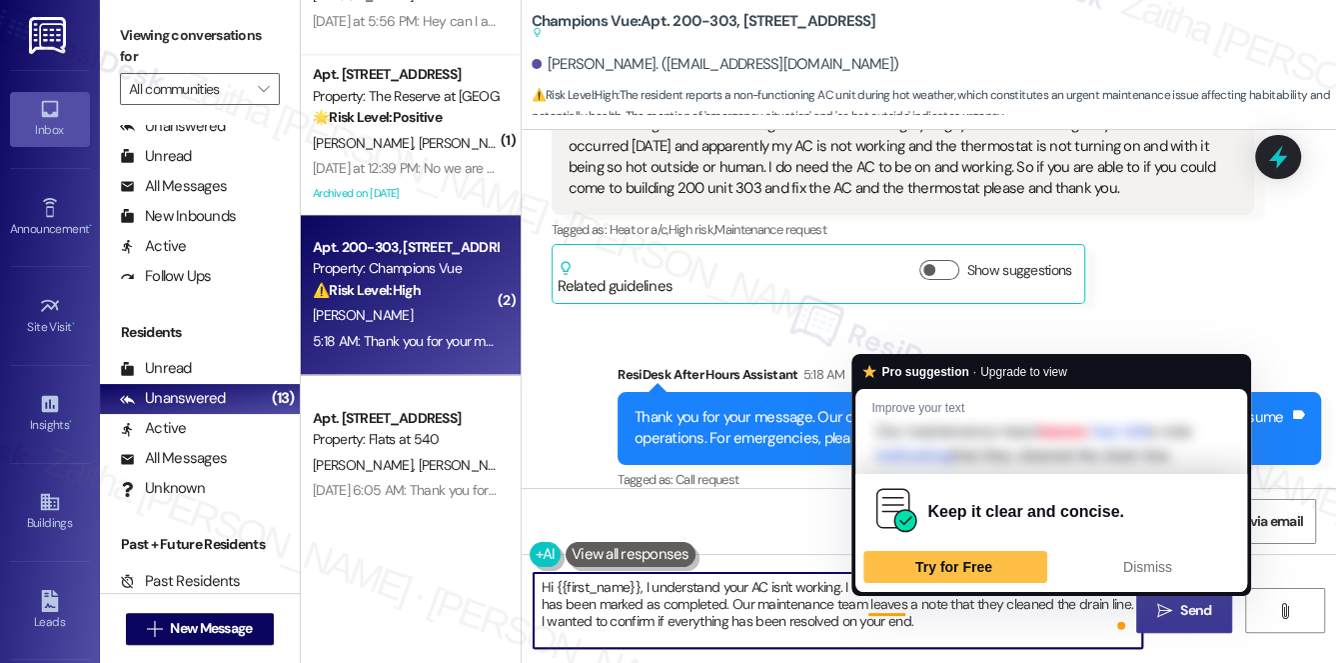
click at [886, 605] on textarea "Hi {{first_name}}, I understand your AC isn't working. I checked the work order…" at bounding box center [839, 610] width 610 height 75
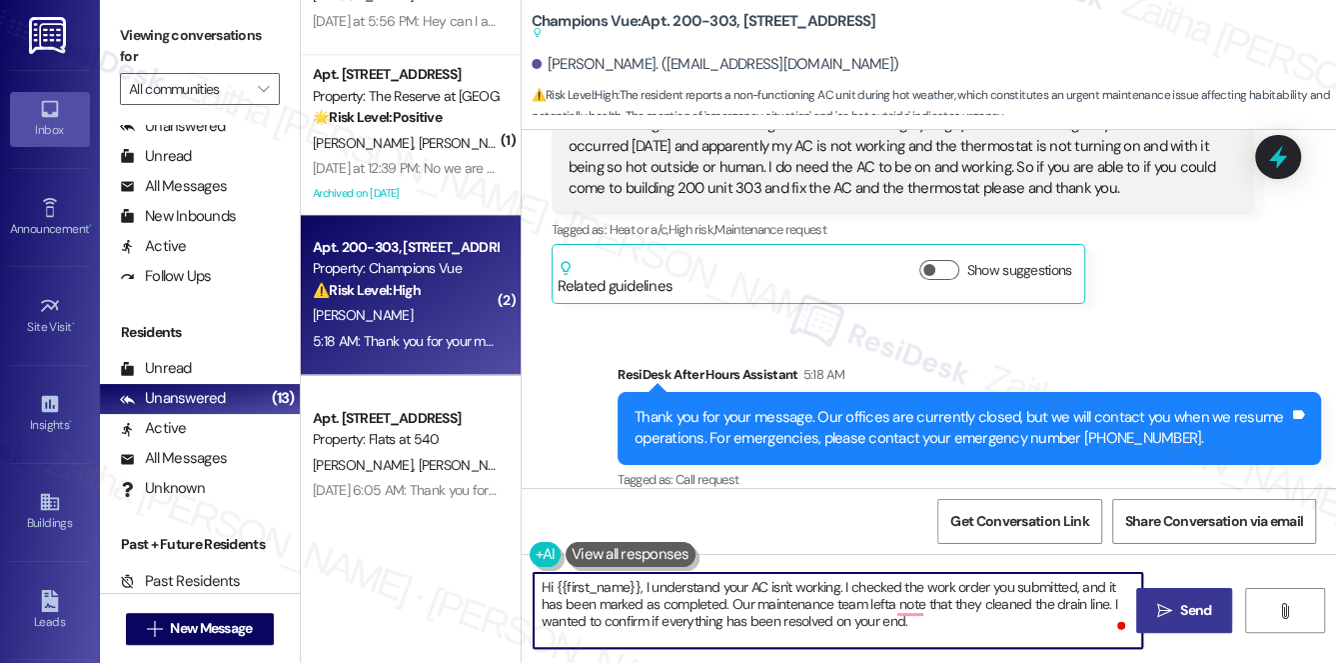
type textarea "Hi {{first_name}}, I understand your AC isn't working. I checked the work order…"
drag, startPoint x: 534, startPoint y: 587, endPoint x: 959, endPoint y: 619, distance: 426.0
click at [959, 619] on textarea "Hi {{first_name}}, I understand your AC isn't working. I checked the work order…" at bounding box center [839, 610] width 610 height 75
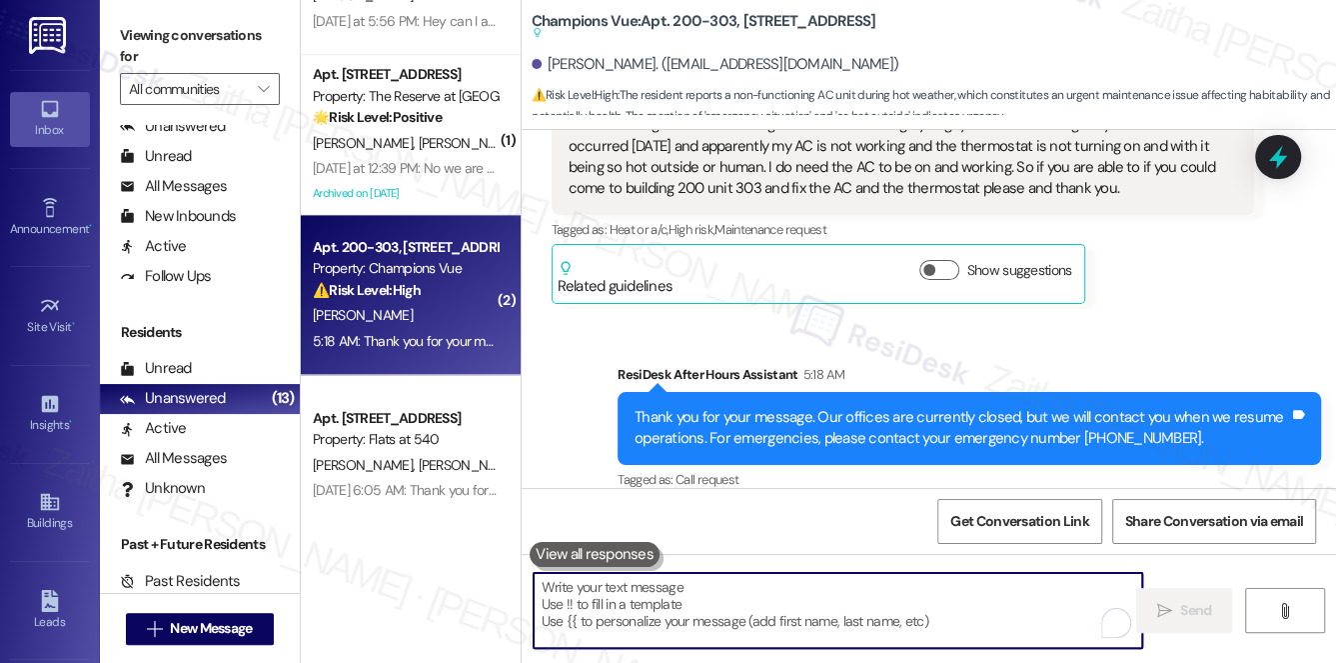
paste textarea "Hi {{first_name}}, I understand your A/C wasn’t working. I checked the work ord…"
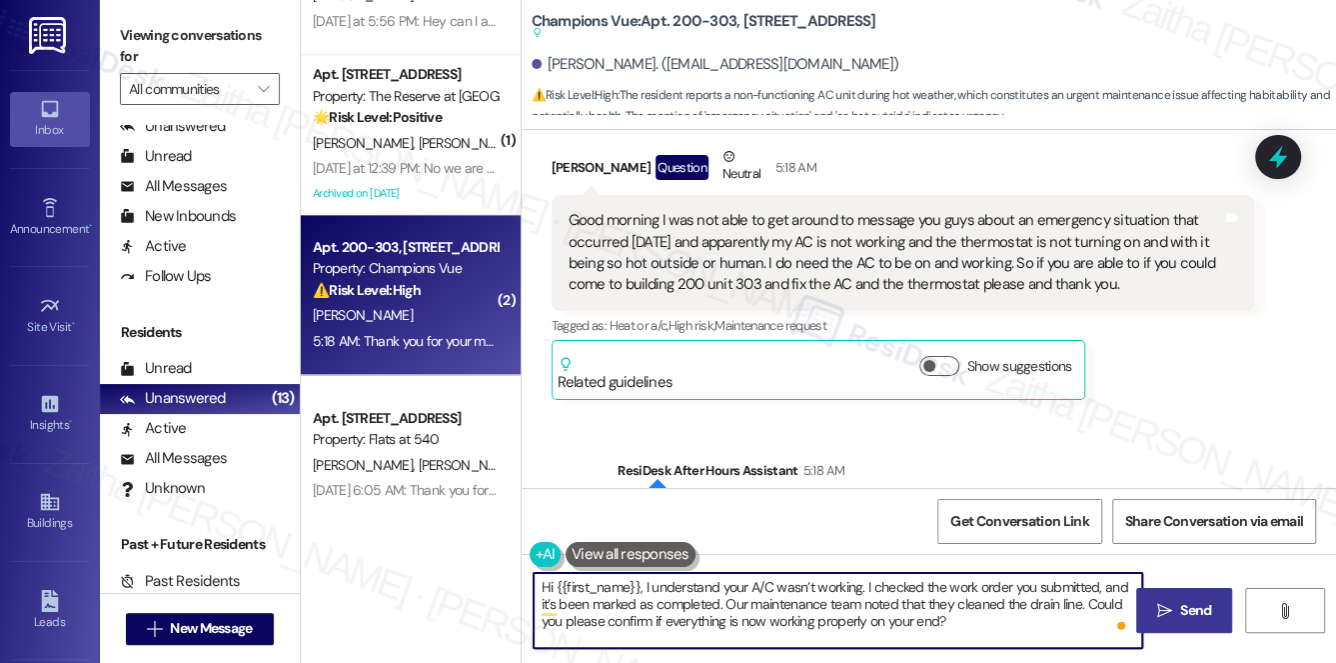
scroll to position [2361, 0]
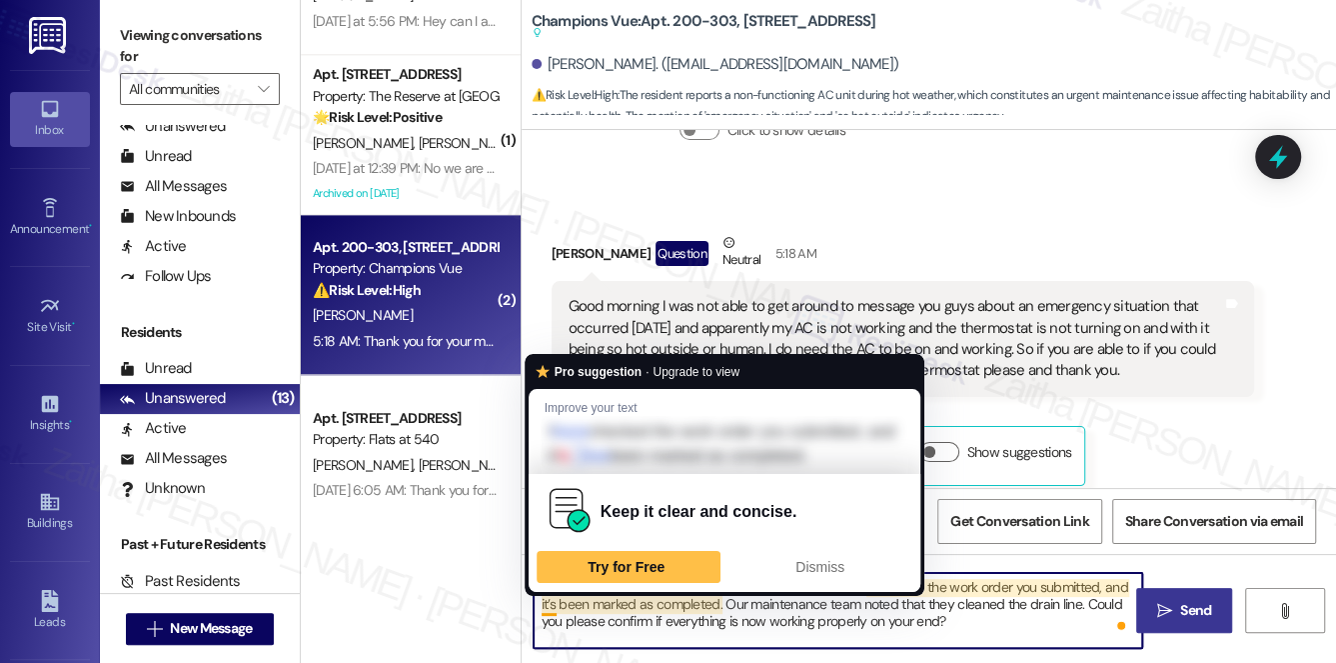
click at [554, 605] on textarea "Hi {{first_name}}, I understand your A/C wasn’t working. I checked the work ord…" at bounding box center [839, 610] width 610 height 75
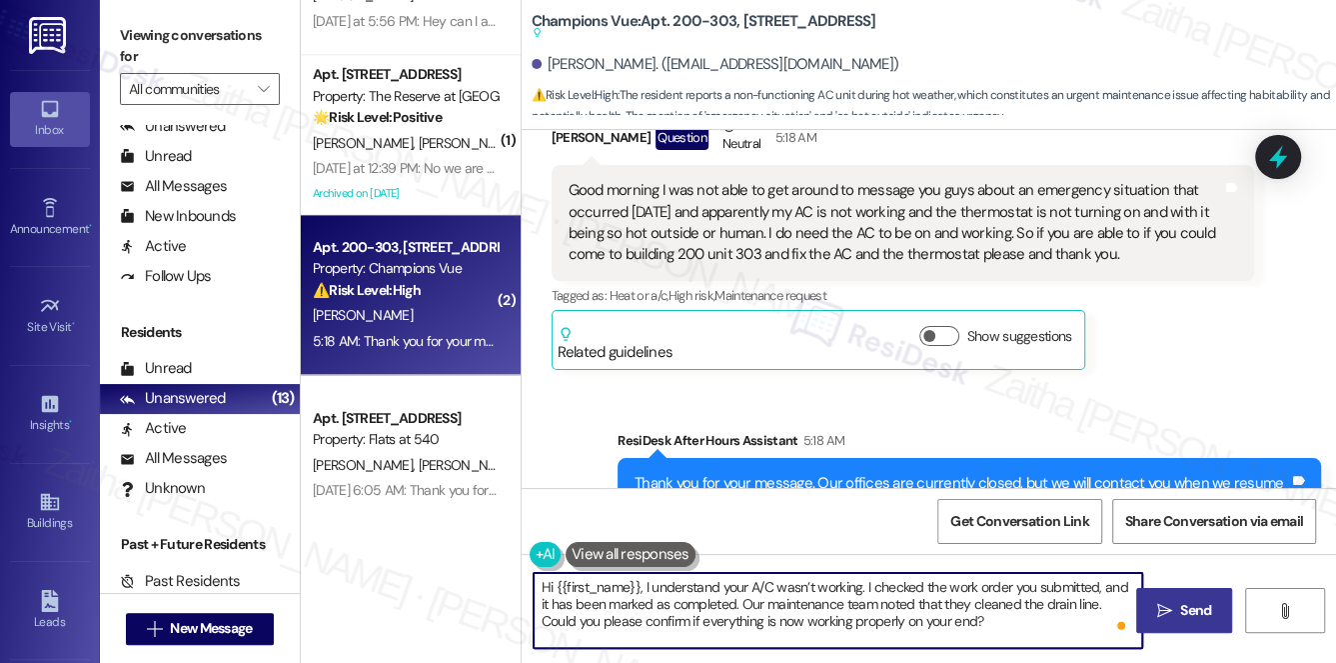
scroll to position [2543, 0]
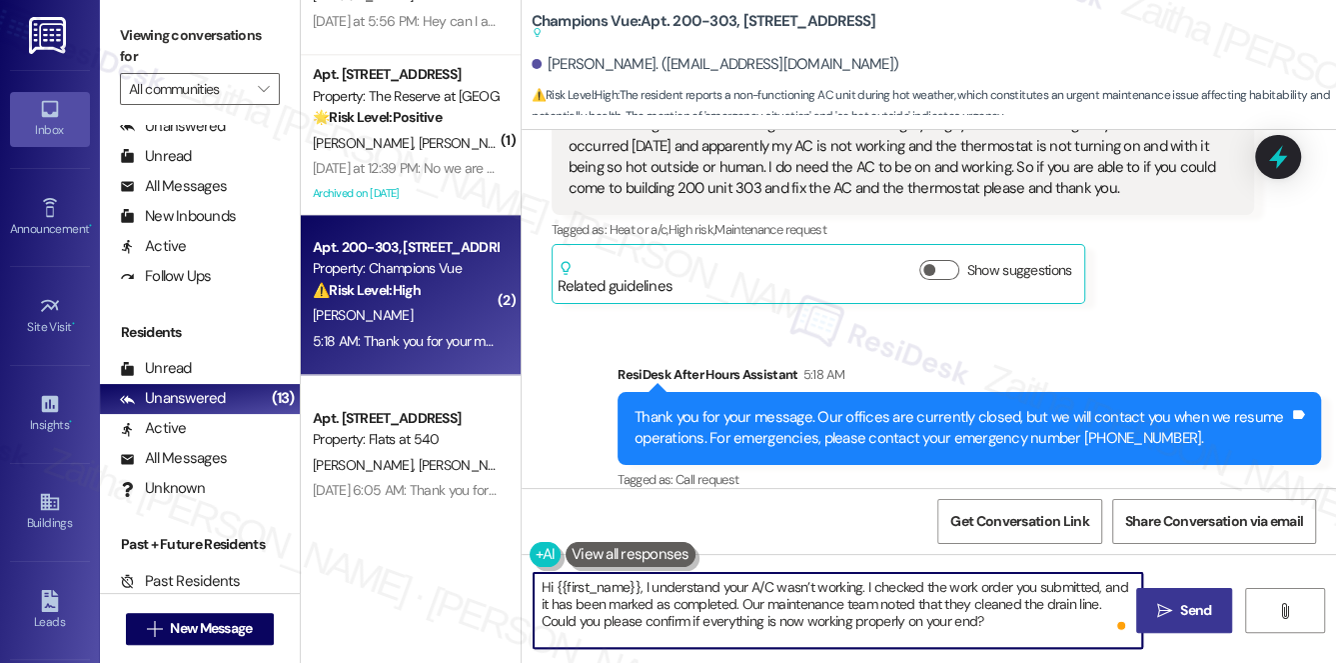
click at [1008, 615] on textarea "Hi {{first_name}}, I understand your A/C wasn’t working. I checked the work ord…" at bounding box center [839, 610] width 610 height 75
type textarea "Hi {{first_name}}, I understand your A/C wasn’t working. I checked the work ord…"
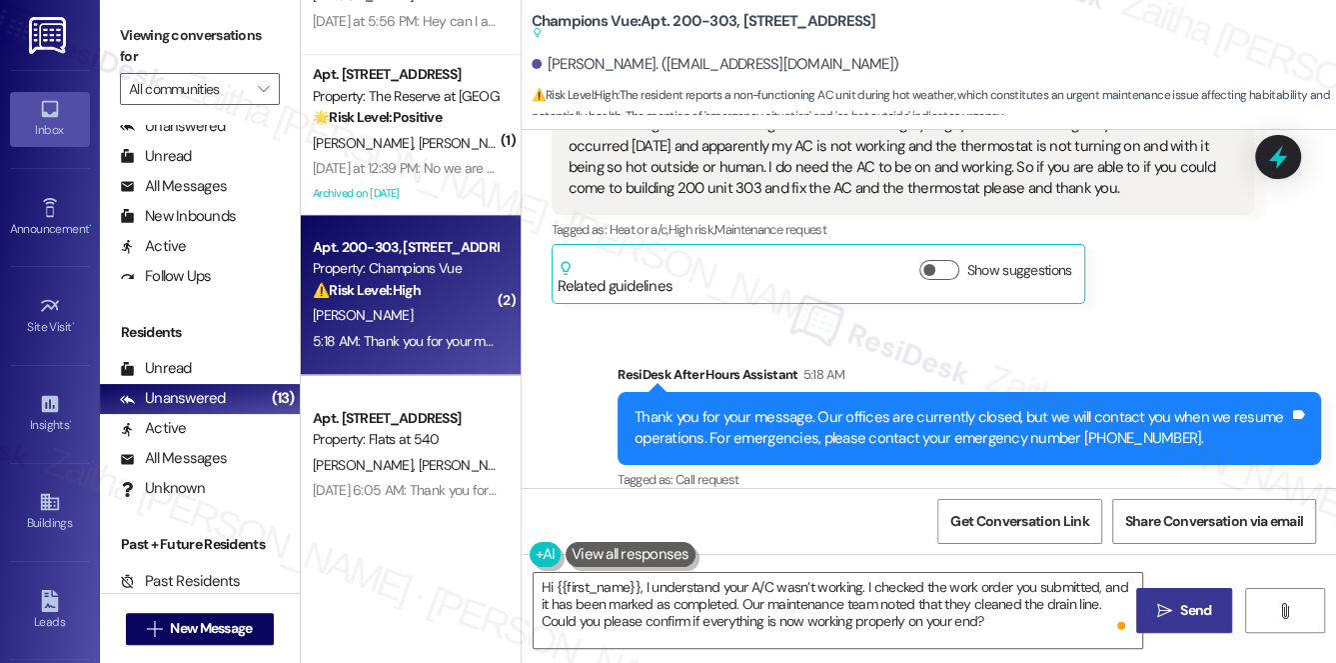
click at [1177, 606] on span "Send" at bounding box center [1196, 610] width 39 height 21
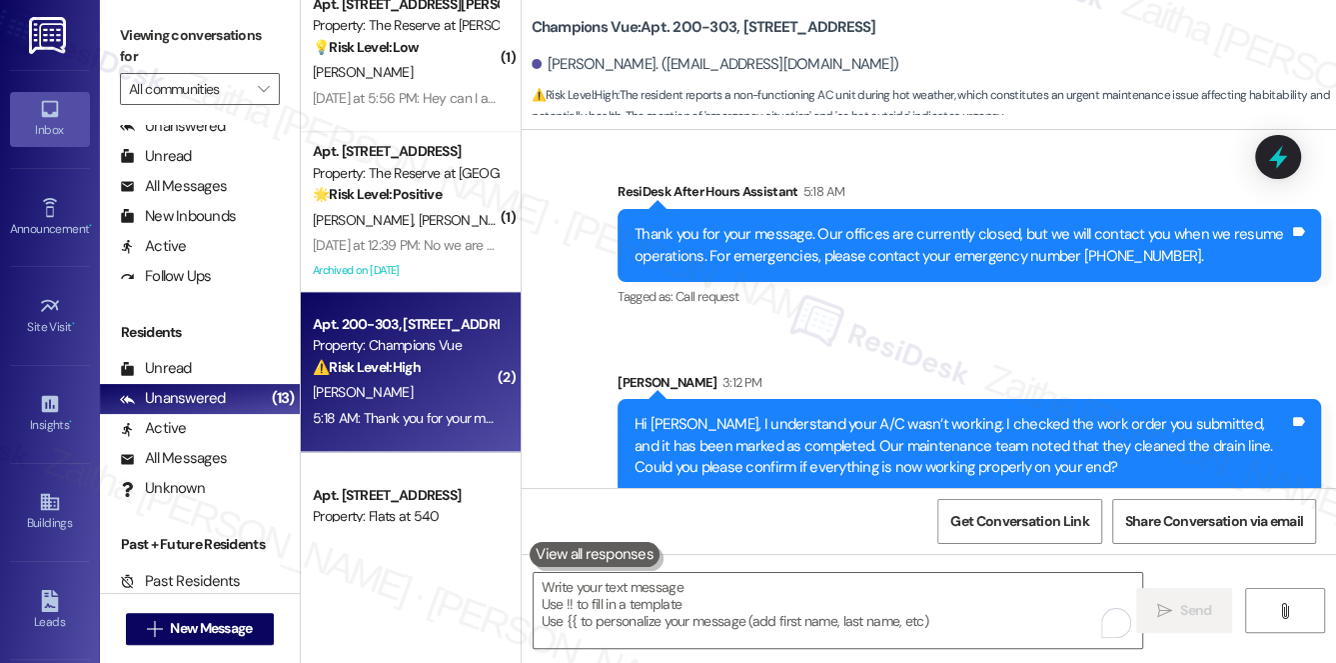
scroll to position [1376, 0]
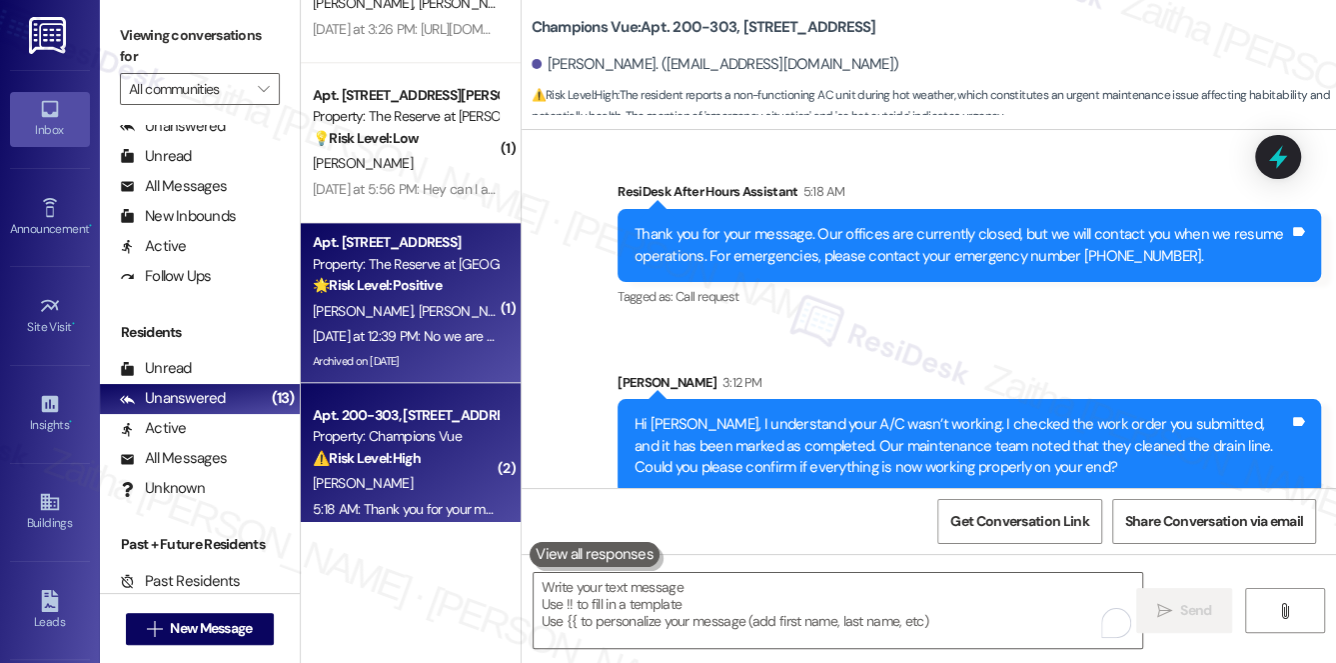
click at [470, 313] on div "[PERSON_NAME] [PERSON_NAME]" at bounding box center [405, 311] width 189 height 25
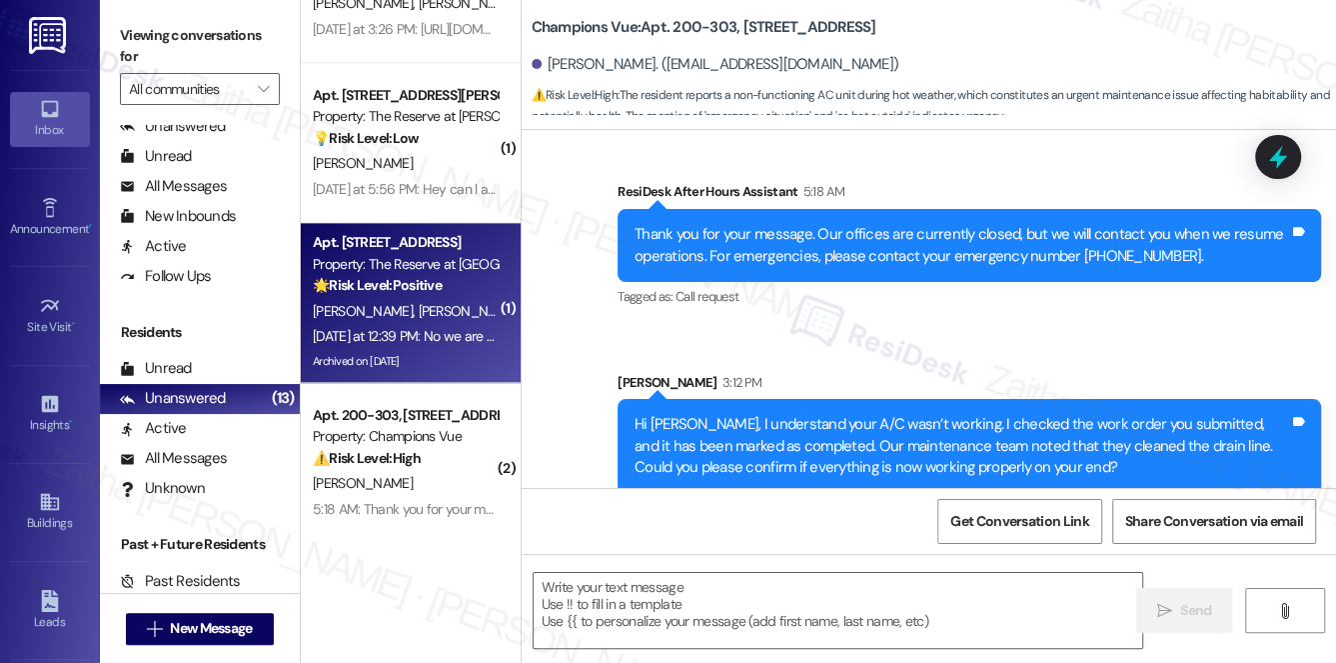
type textarea "Fetching suggested responses. Please feel free to read through the conversation…"
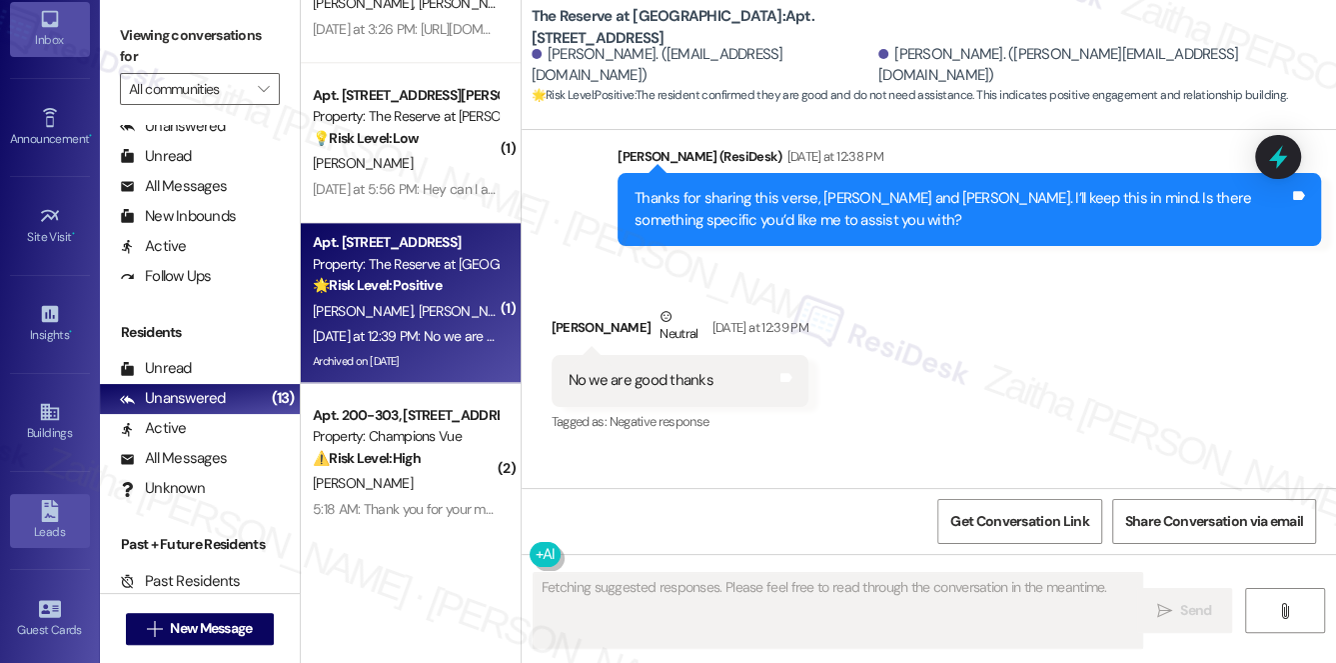
scroll to position [381, 0]
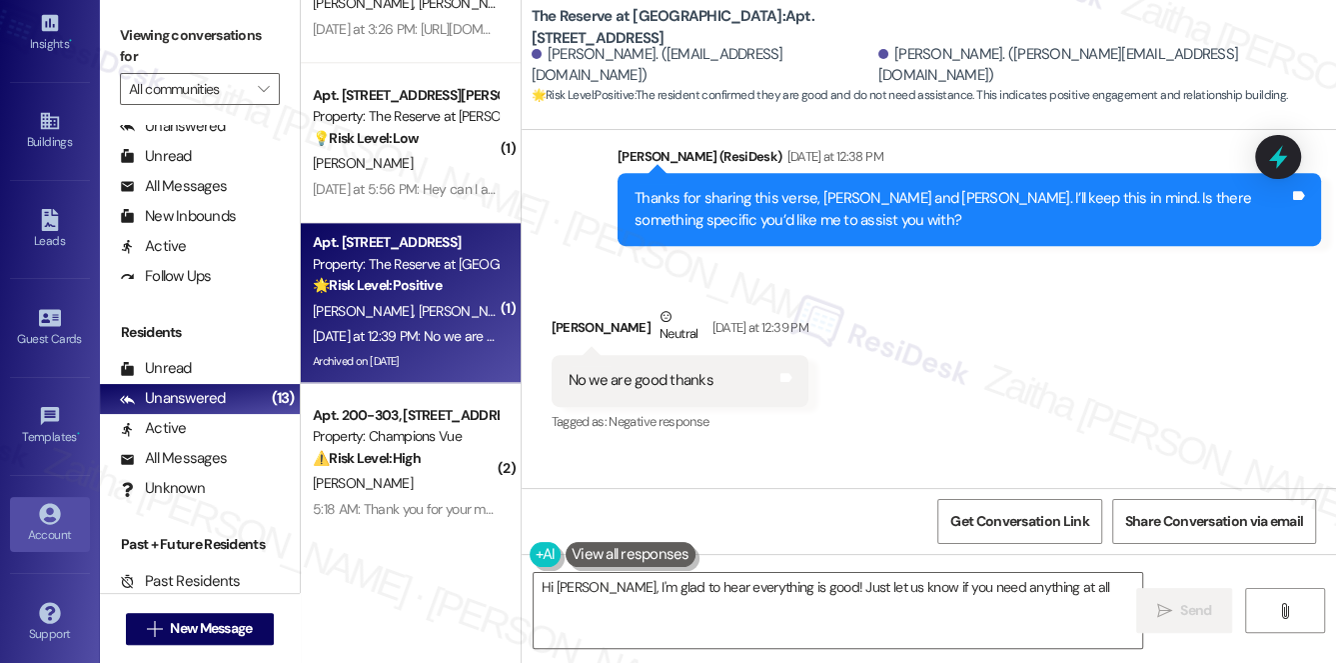
type textarea "Hi [PERSON_NAME], I'm glad to hear everything is good! Just let us know if you …"
click at [46, 525] on div "Account" at bounding box center [50, 535] width 100 height 20
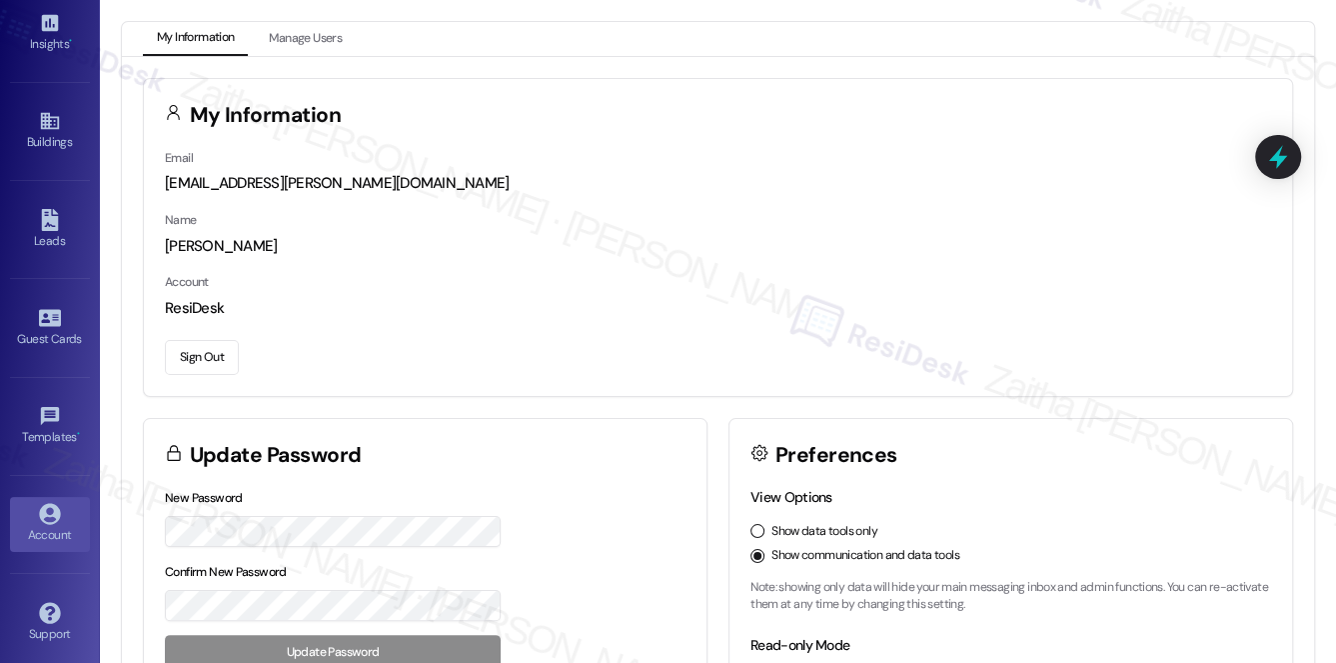
click at [199, 354] on button "Sign Out" at bounding box center [202, 357] width 74 height 35
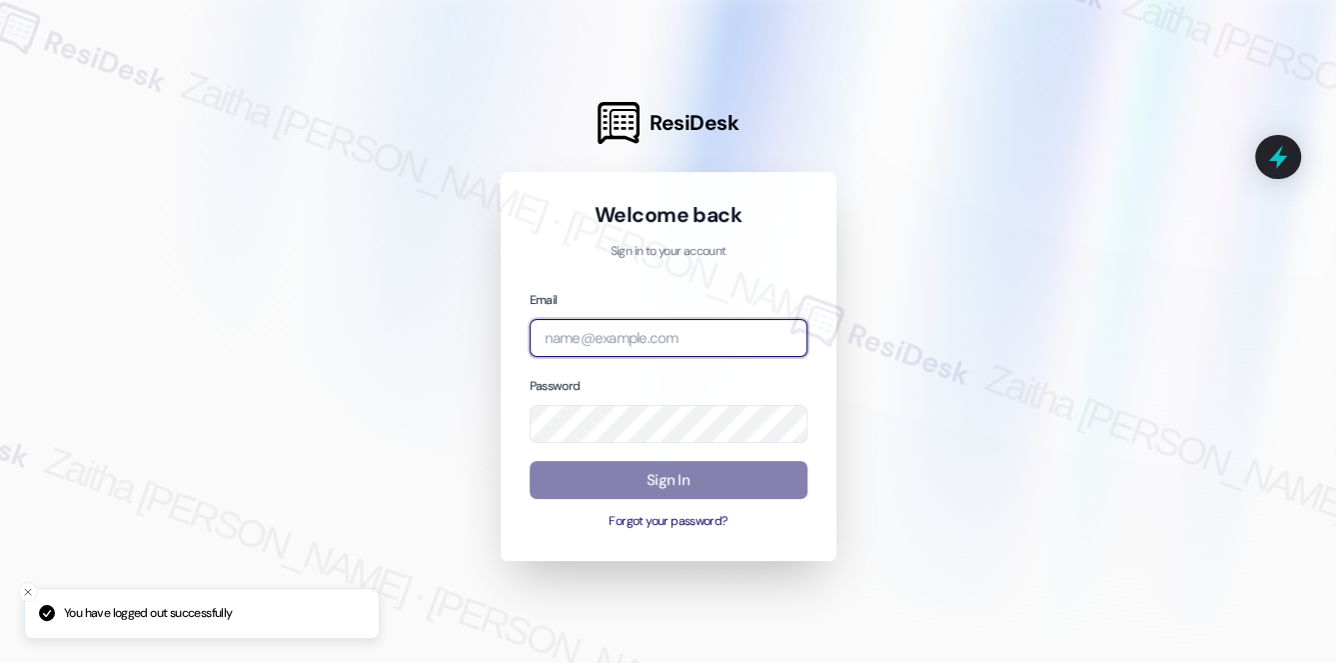
click at [660, 343] on input "email" at bounding box center [669, 338] width 278 height 39
type input "i"
type input "[EMAIL_ADDRESS][PERSON_NAME][DOMAIN_NAME]"
